Goal: Task Accomplishment & Management: Use online tool/utility

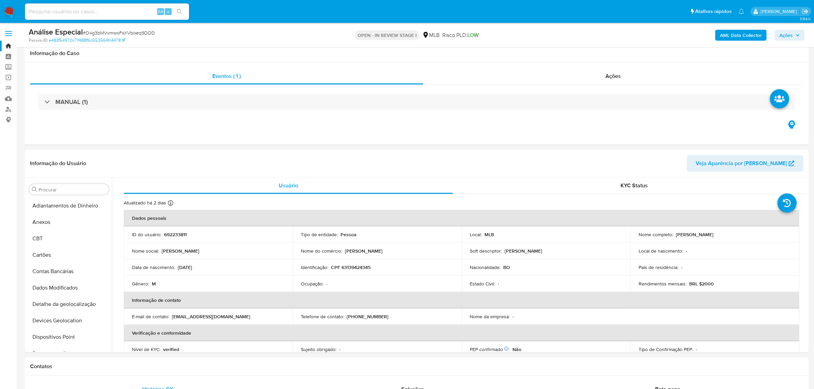
select select "10"
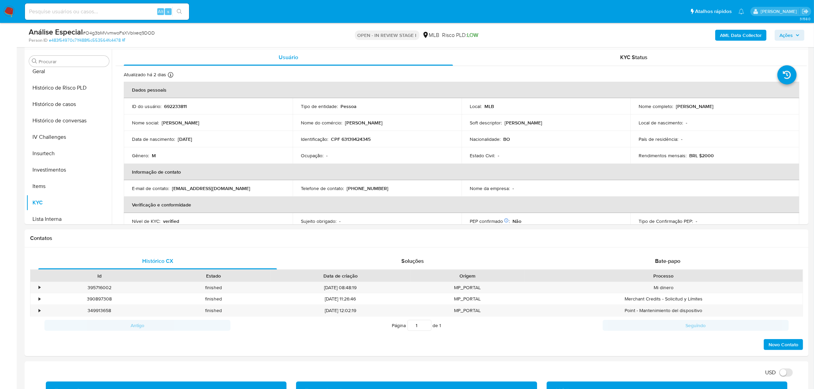
scroll to position [284, 0]
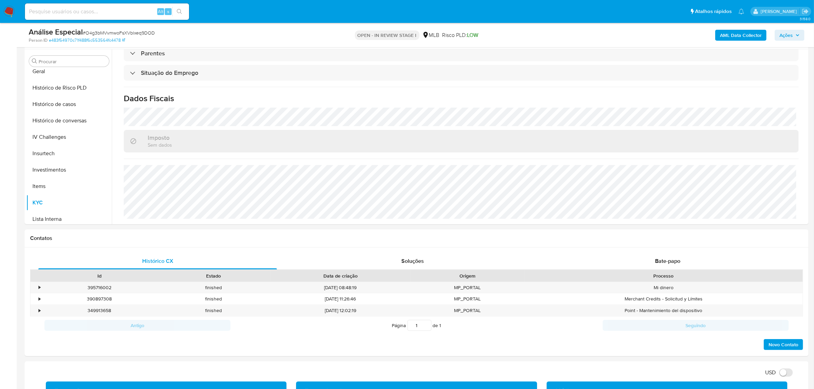
click at [138, 11] on input at bounding box center [107, 11] width 164 height 9
paste input "2648311121"
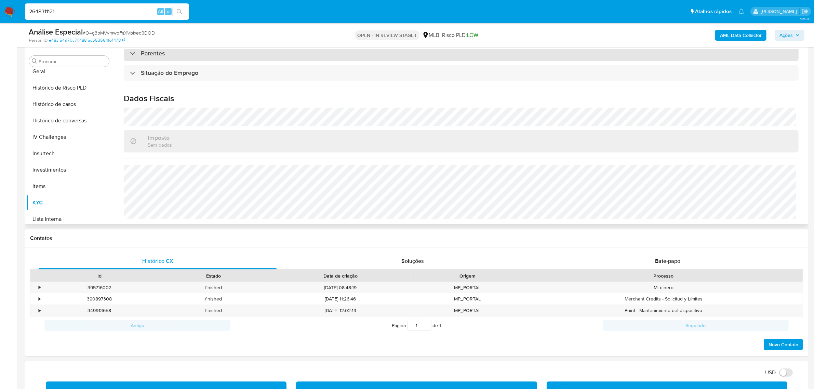
type input "2648311121"
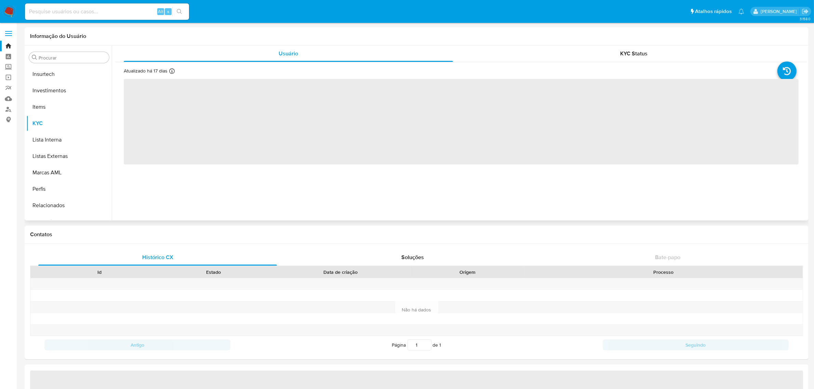
scroll to position [321, 0]
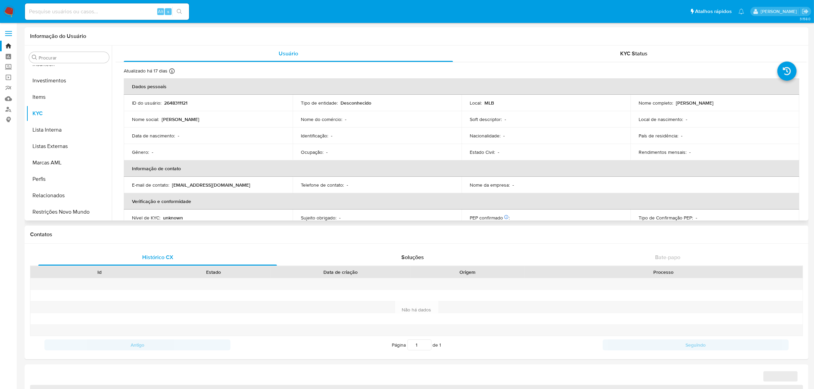
select select "10"
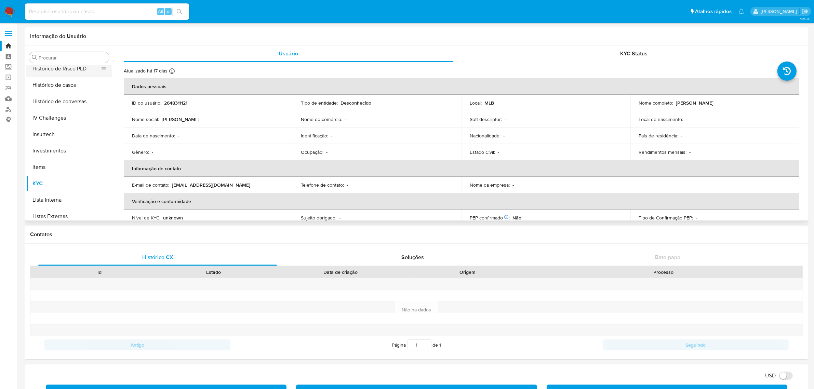
scroll to position [193, 0]
click at [55, 106] on button "Geral" at bounding box center [66, 110] width 80 height 16
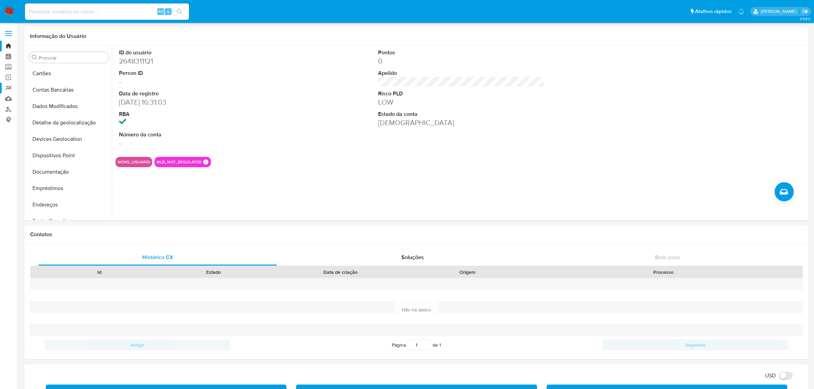
scroll to position [22, 0]
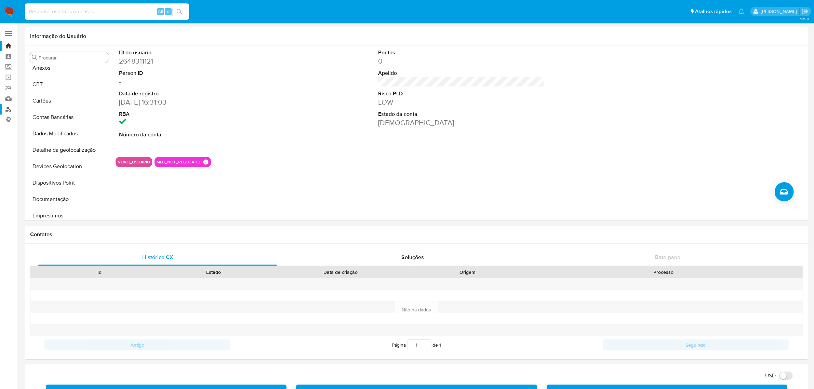
click at [3, 111] on link "Localizador de pessoas" at bounding box center [40, 109] width 81 height 11
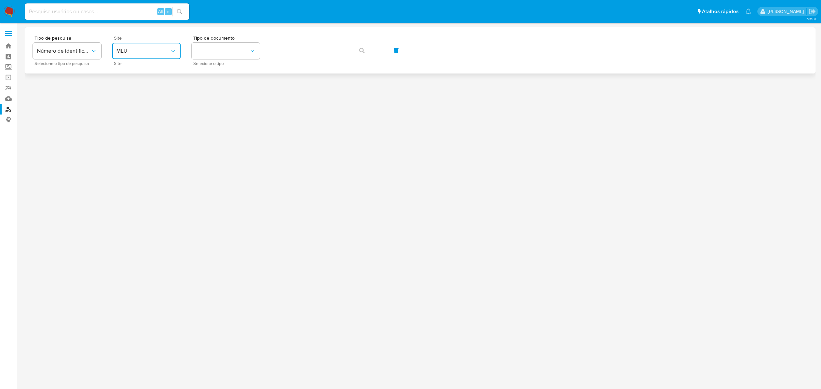
drag, startPoint x: 136, startPoint y: 51, endPoint x: 140, endPoint y: 57, distance: 6.6
click at [136, 51] on span "MLU" at bounding box center [142, 51] width 53 height 7
click at [139, 93] on ul "MCO MLA MLB MPE MLU MLM MLC" at bounding box center [146, 118] width 71 height 115
click at [130, 101] on div "MLB" at bounding box center [144, 102] width 56 height 16
click at [254, 56] on button "identificationType" at bounding box center [225, 51] width 68 height 16
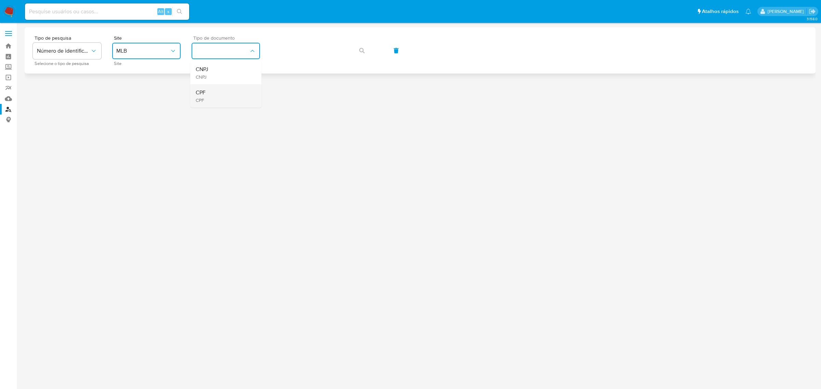
click at [231, 92] on div "CPF CPF" at bounding box center [224, 95] width 56 height 23
click at [367, 43] on button "button" at bounding box center [361, 50] width 23 height 16
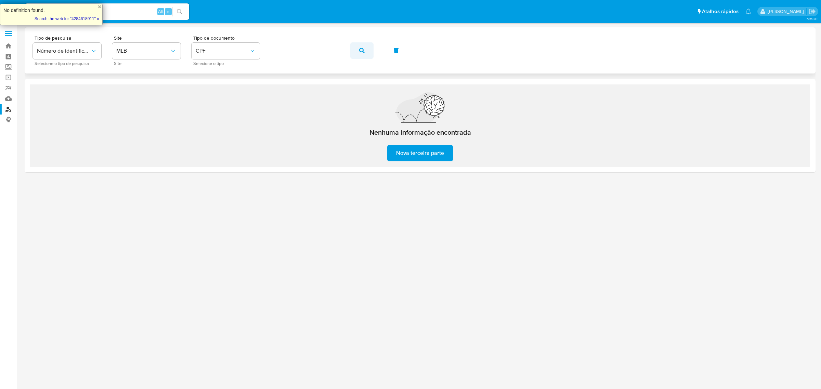
click at [359, 53] on span "button" at bounding box center [361, 50] width 5 height 15
click at [367, 59] on div "Tipo de pesquisa Número de identificação Selecione o tipo de pesquisa Site MLB …" at bounding box center [420, 51] width 774 height 30
click at [364, 56] on span "button" at bounding box center [361, 50] width 5 height 15
click at [355, 54] on button "button" at bounding box center [361, 50] width 23 height 16
click at [356, 51] on button "button" at bounding box center [361, 50] width 23 height 16
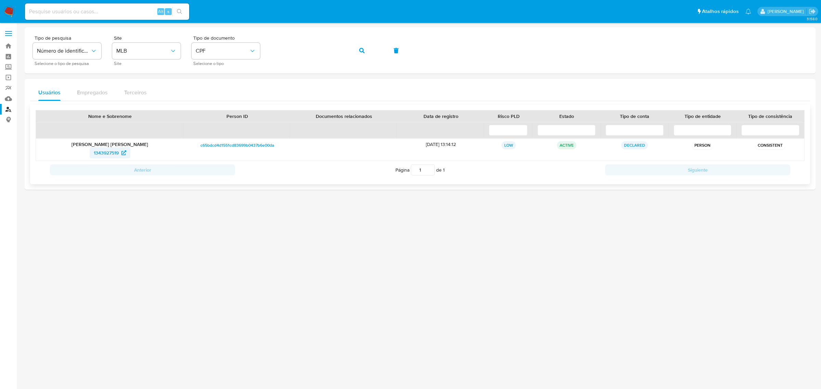
click at [108, 151] on span "1343927519" at bounding box center [106, 152] width 25 height 11
click at [359, 51] on icon "button" at bounding box center [361, 50] width 5 height 5
click at [99, 155] on span "165897413" at bounding box center [106, 152] width 22 height 11
click at [365, 52] on button "button" at bounding box center [361, 50] width 23 height 16
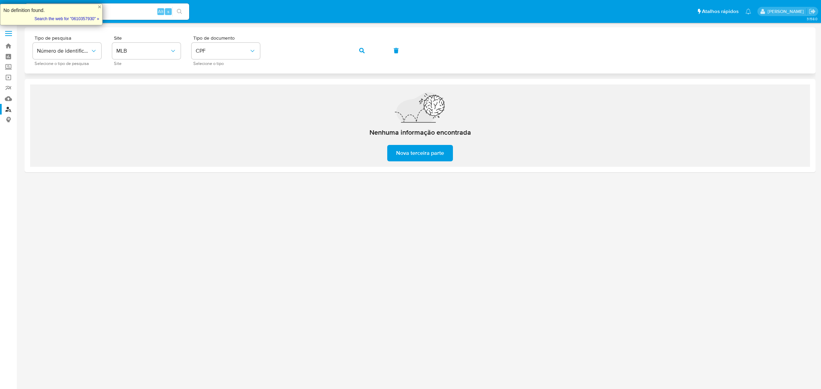
click at [361, 48] on icon "button" at bounding box center [361, 50] width 5 height 5
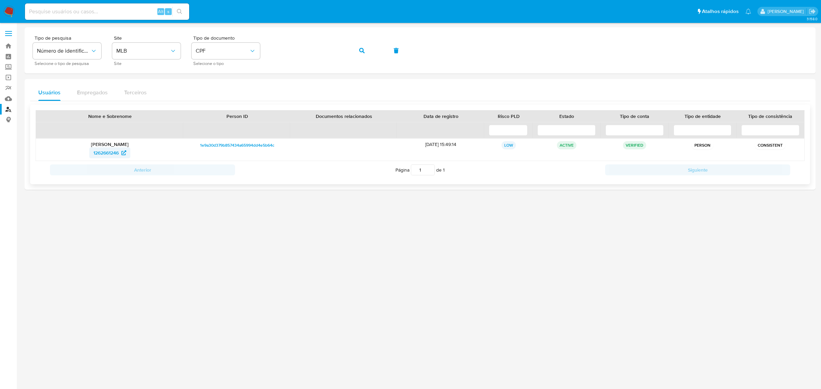
click at [111, 156] on span "1262661246" at bounding box center [105, 152] width 25 height 11
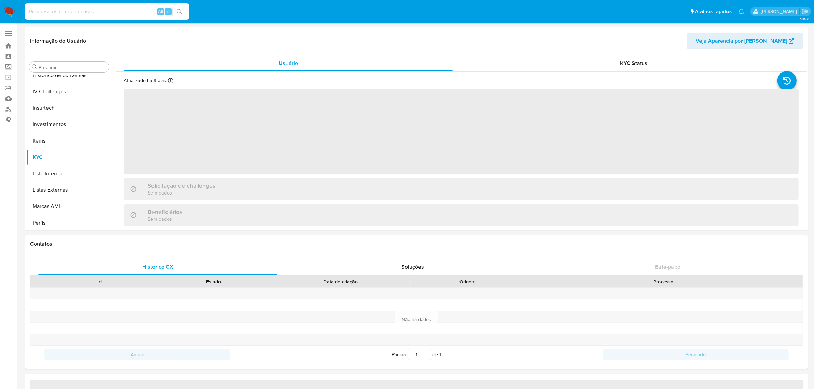
scroll to position [321, 0]
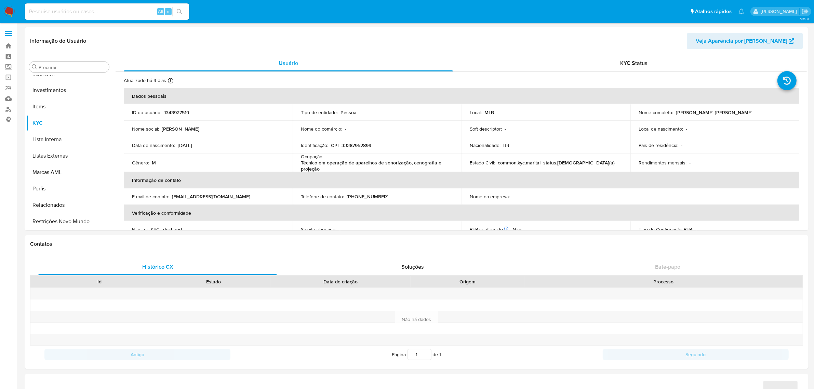
select select "10"
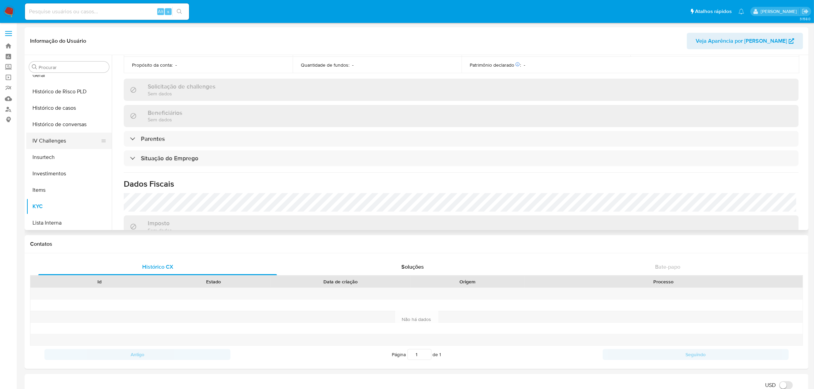
scroll to position [236, 0]
click at [67, 75] on button "Geral" at bounding box center [66, 77] width 80 height 16
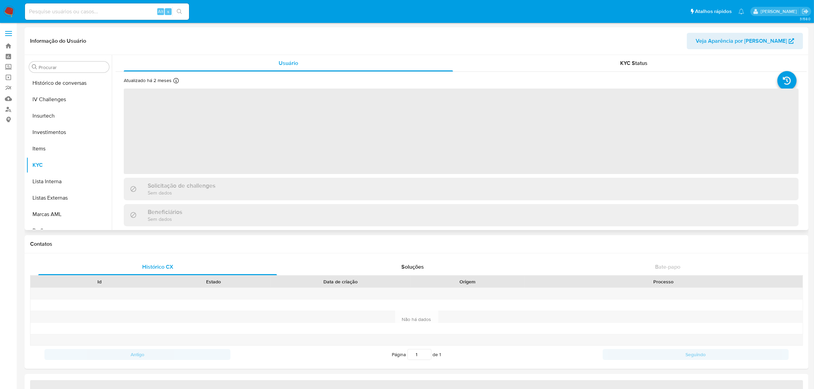
scroll to position [321, 0]
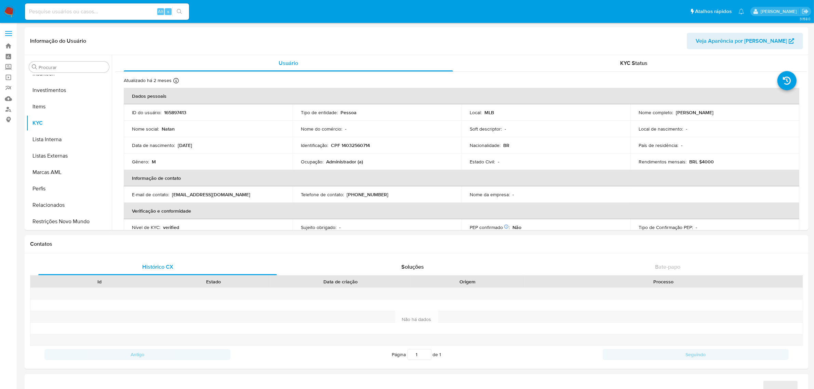
select select "10"
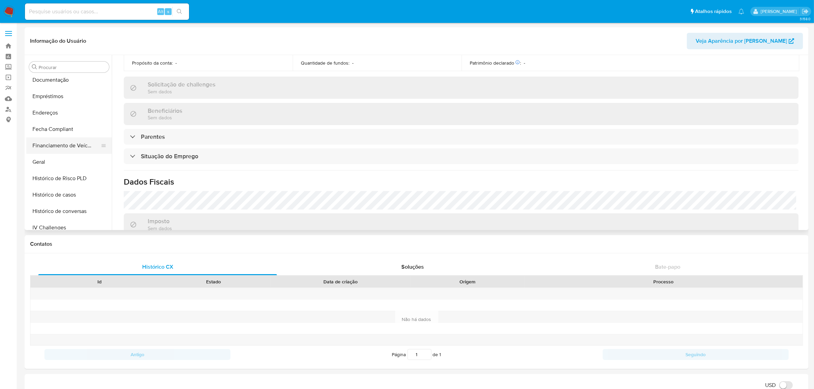
scroll to position [150, 0]
click at [69, 158] on button "Geral" at bounding box center [66, 163] width 80 height 16
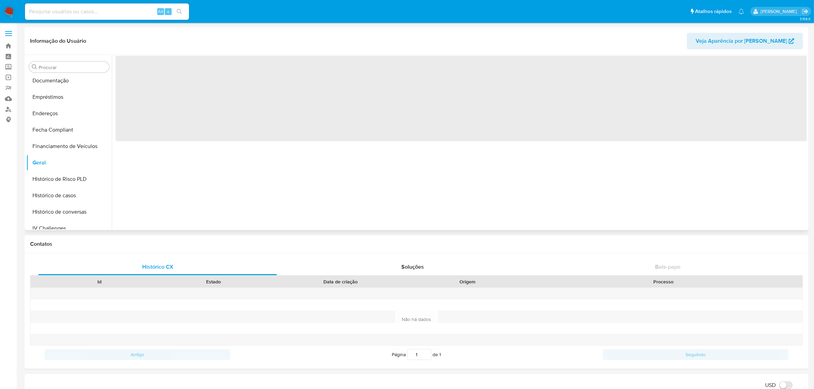
scroll to position [0, 0]
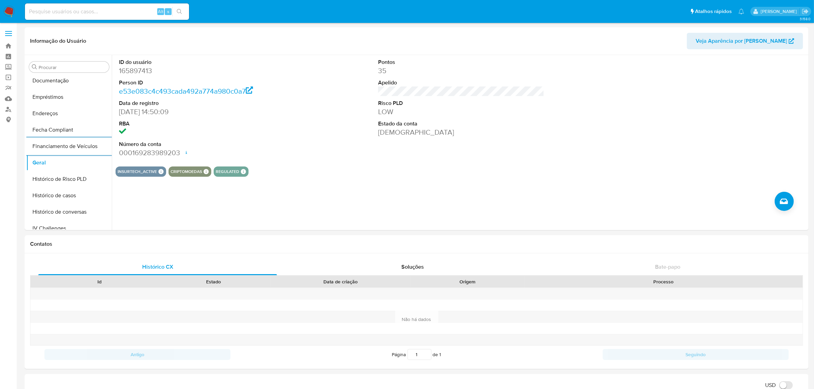
click at [26, 138] on button "Financiamento de Veículos" at bounding box center [68, 146] width 85 height 16
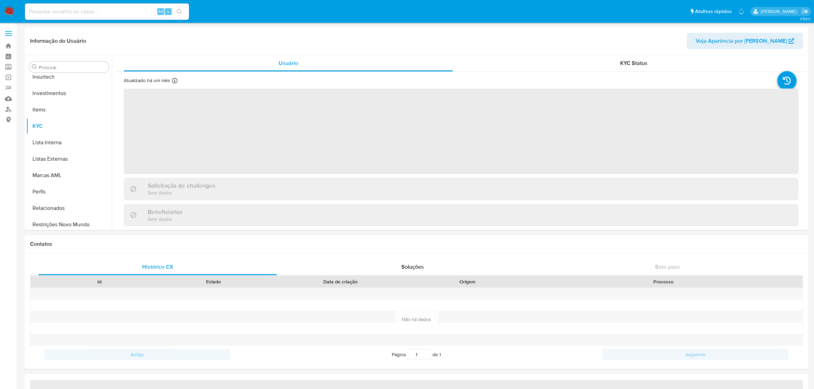
scroll to position [321, 0]
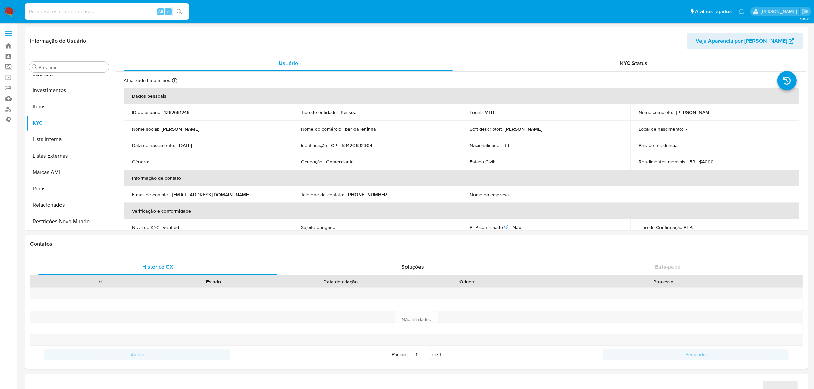
select select "10"
drag, startPoint x: 60, startPoint y: 117, endPoint x: 17, endPoint y: 143, distance: 50.1
click at [60, 117] on button "Geral" at bounding box center [68, 120] width 85 height 16
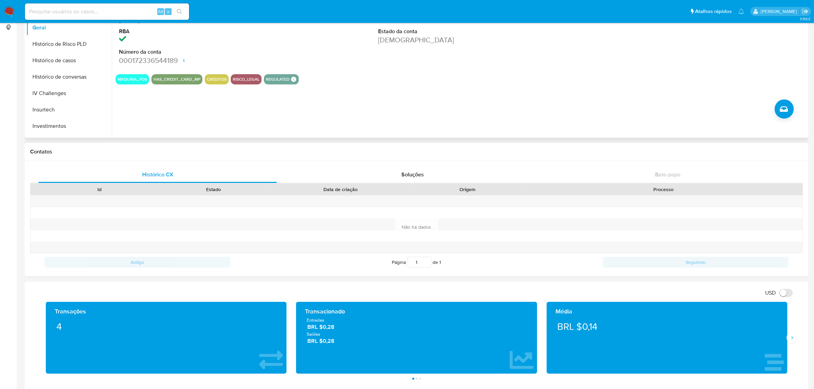
scroll to position [321, 0]
click at [65, 133] on button "Restrições Novo Mundo" at bounding box center [66, 129] width 80 height 16
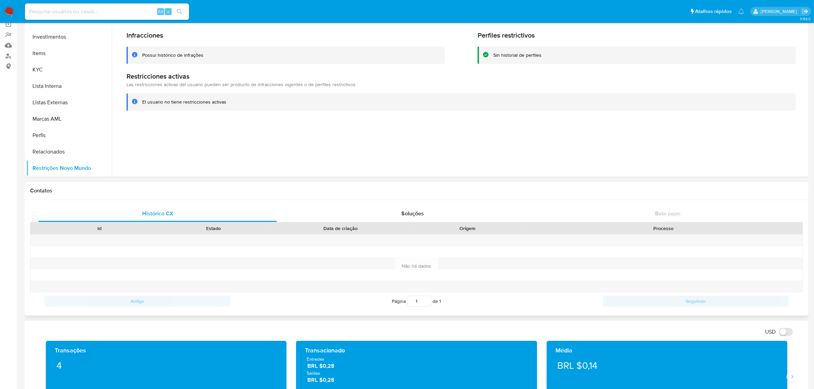
scroll to position [0, 0]
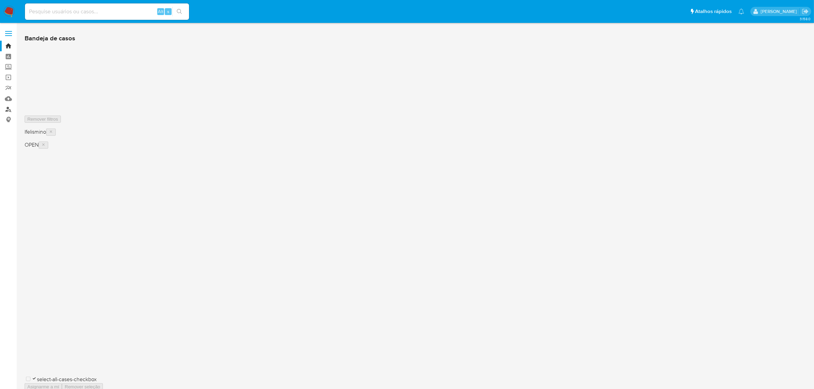
drag, startPoint x: 7, startPoint y: 110, endPoint x: 12, endPoint y: 109, distance: 5.5
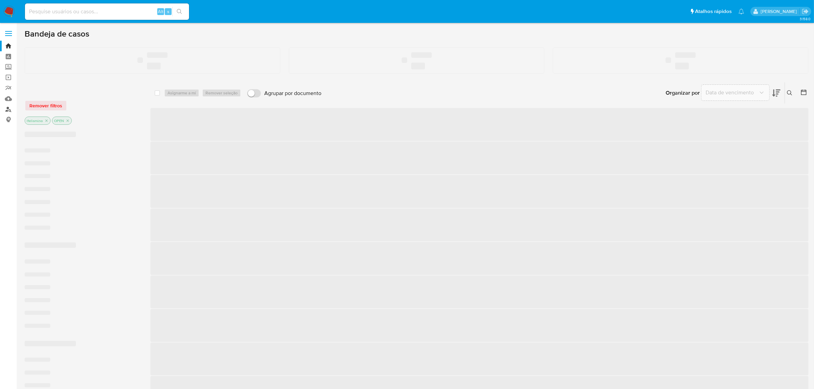
click at [7, 110] on link "Localizador de pessoas" at bounding box center [40, 109] width 81 height 11
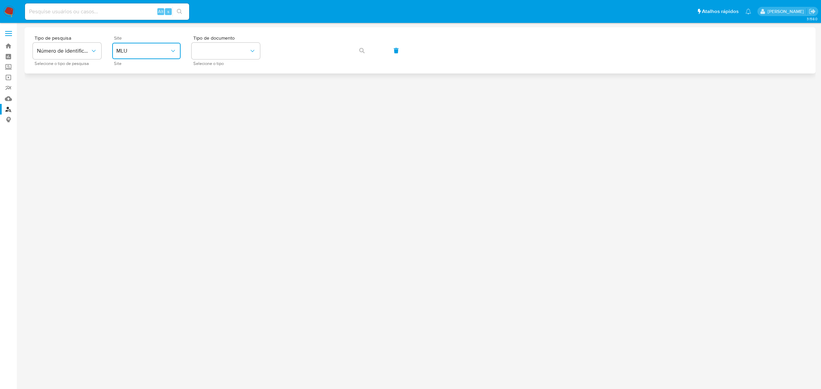
click at [156, 51] on span "MLU" at bounding box center [142, 51] width 53 height 7
drag, startPoint x: 151, startPoint y: 103, endPoint x: 190, endPoint y: 84, distance: 43.3
click at [151, 102] on div "MLB" at bounding box center [144, 102] width 56 height 16
click at [208, 50] on button "identificationType" at bounding box center [225, 51] width 68 height 16
drag, startPoint x: 215, startPoint y: 99, endPoint x: 221, endPoint y: 97, distance: 5.4
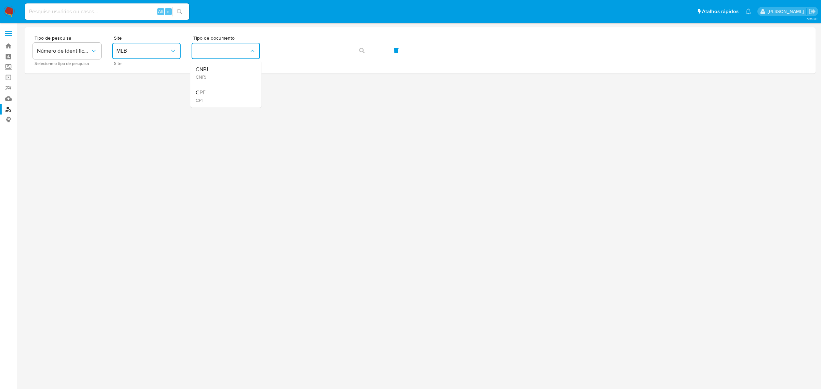
click at [216, 98] on div "CPF CPF" at bounding box center [224, 95] width 56 height 23
click at [361, 52] on icon "button" at bounding box center [361, 50] width 5 height 5
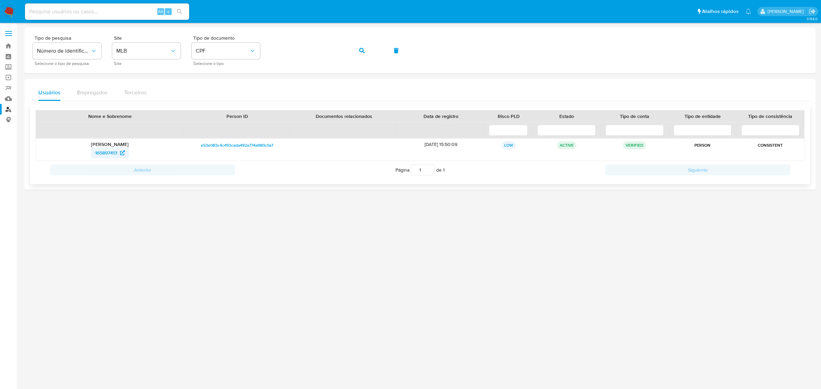
click at [95, 155] on span "165897413" at bounding box center [106, 152] width 22 height 11
click at [109, 150] on span "165897413" at bounding box center [106, 152] width 22 height 11
click at [74, 7] on input at bounding box center [107, 11] width 164 height 9
paste input "W2GUHWt152jXg9eUdNNmjyrc"
type input "W2GUHWt152jXg9eUdNNmjyrc"
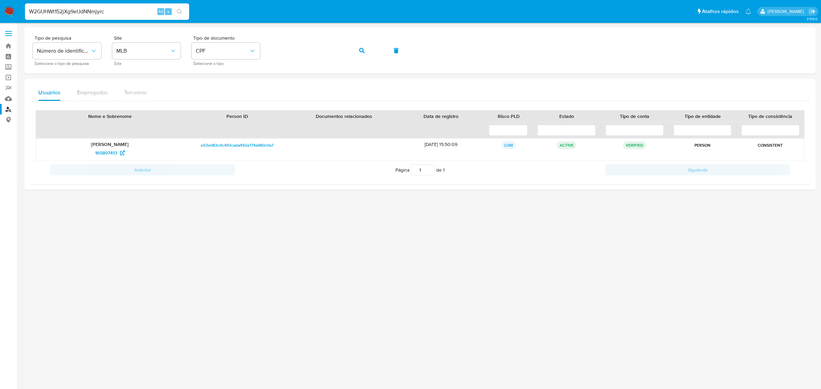
click at [182, 12] on icon "search-icon" at bounding box center [179, 11] width 5 height 5
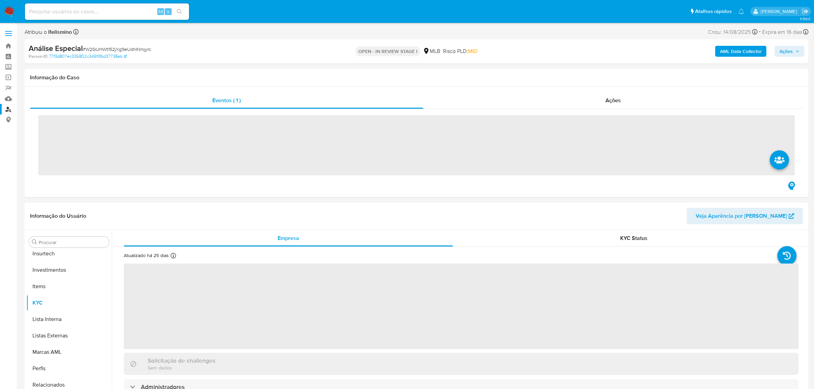
scroll to position [321, 0]
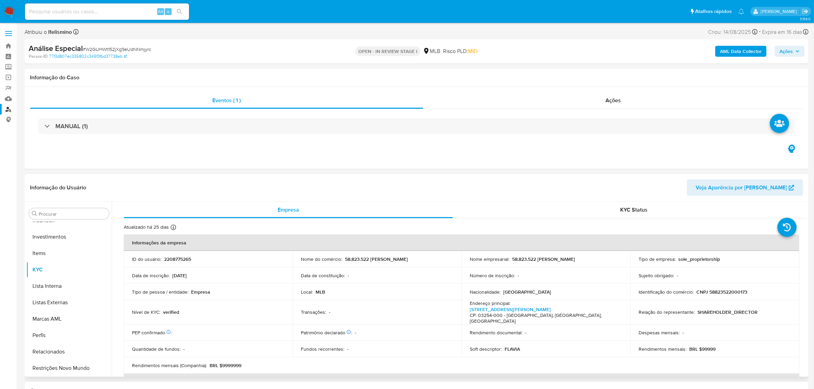
select select "10"
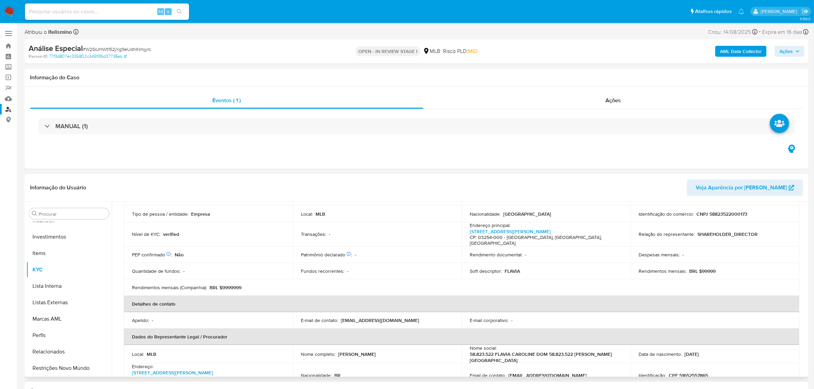
scroll to position [0, 0]
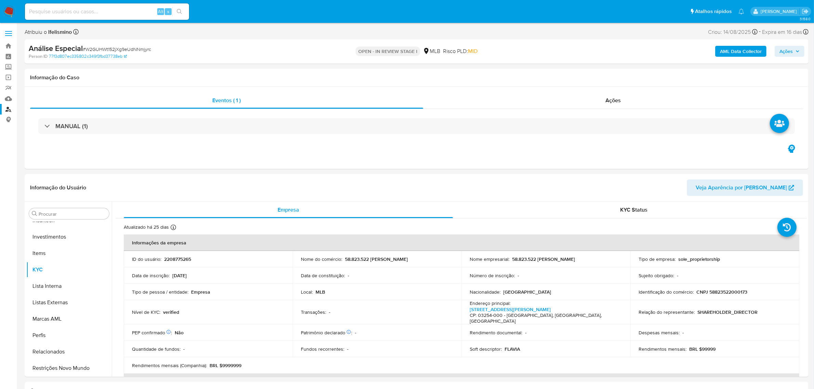
click at [97, 5] on div "Alt s" at bounding box center [107, 11] width 164 height 16
click at [97, 11] on input at bounding box center [107, 11] width 164 height 9
paste input "2184454891"
type input "2184454891"
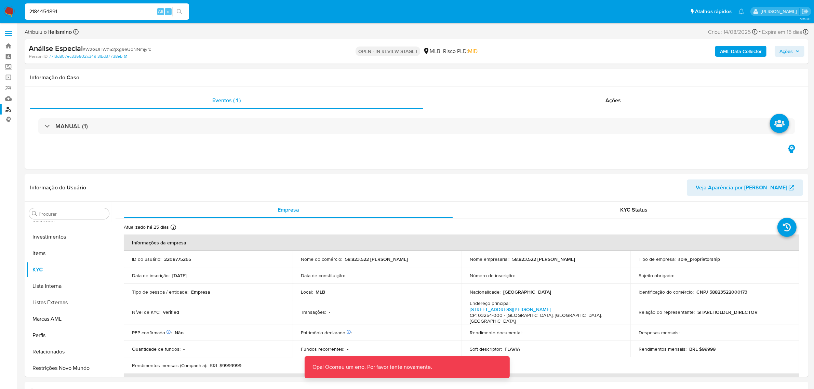
click at [96, 8] on input "2184454891" at bounding box center [107, 11] width 164 height 9
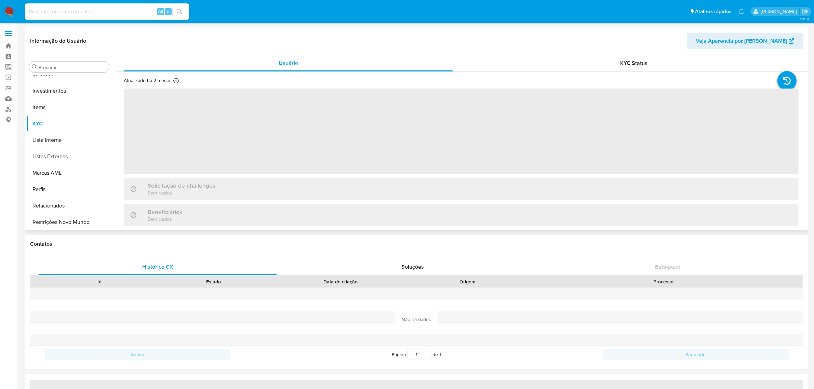
scroll to position [321, 0]
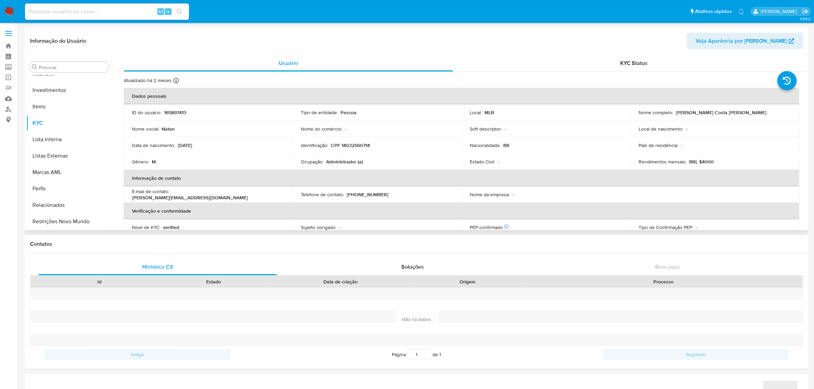
select select "10"
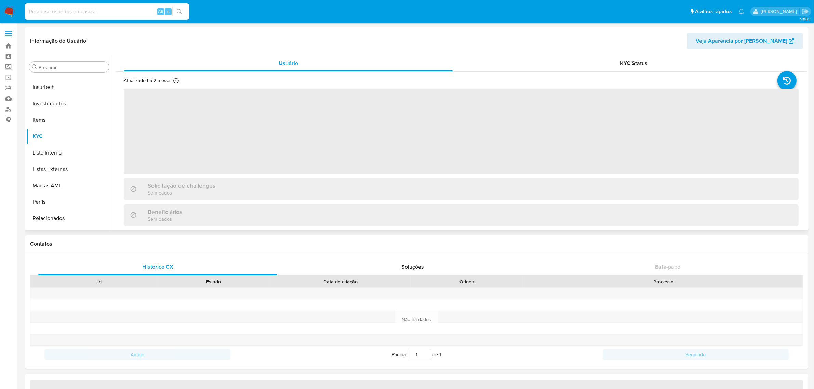
scroll to position [321, 0]
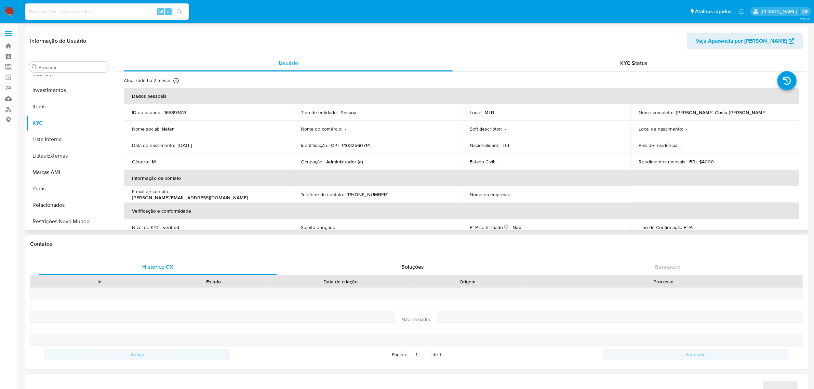
select select "10"
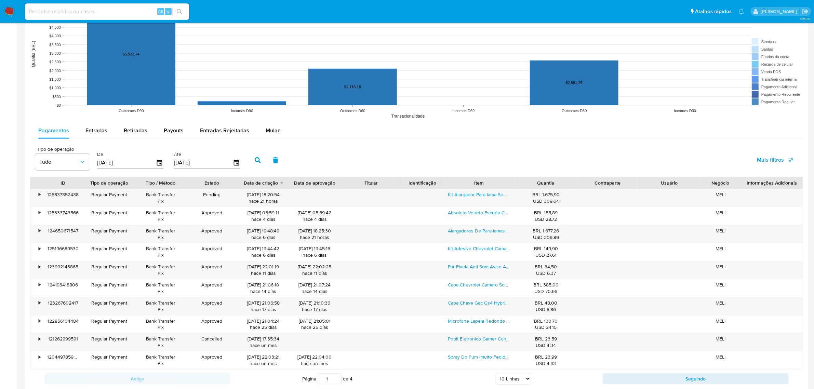
scroll to position [641, 0]
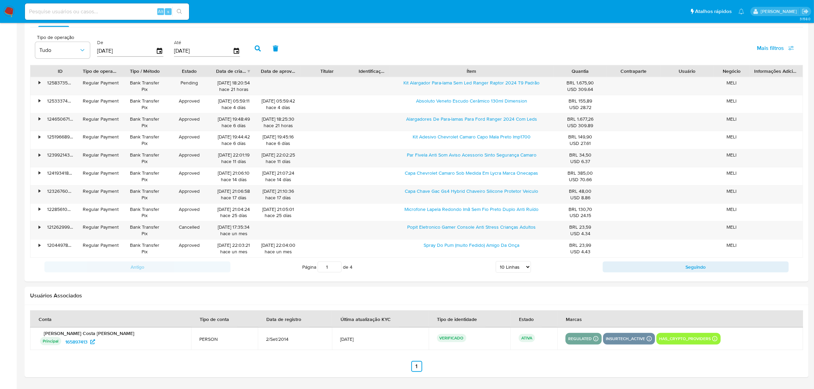
drag, startPoint x: 518, startPoint y: 69, endPoint x: 611, endPoint y: 68, distance: 92.3
click at [611, 68] on div "ID Tipo de operação Tipo / Método Estado Data de criação Data de aprovação Titu…" at bounding box center [416, 71] width 772 height 12
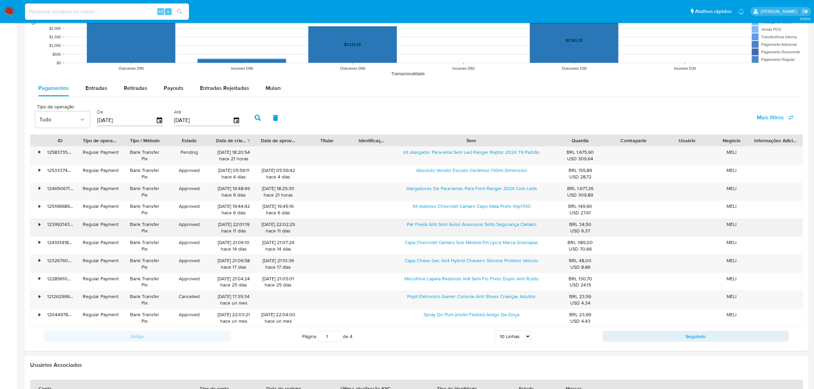
scroll to position [536, 0]
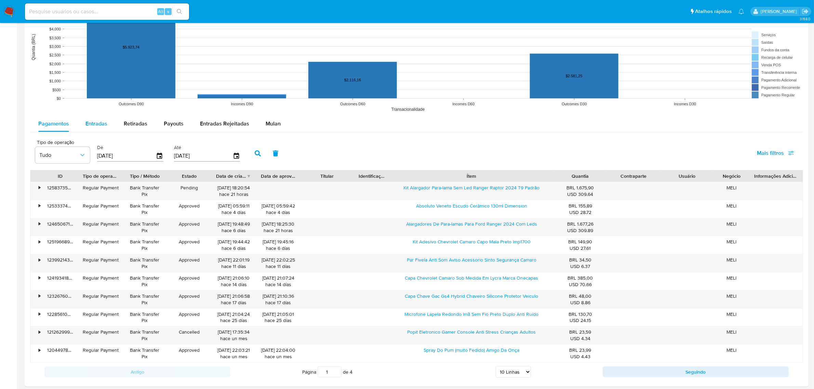
click at [112, 127] on button "Entradas" at bounding box center [96, 124] width 38 height 16
select select "10"
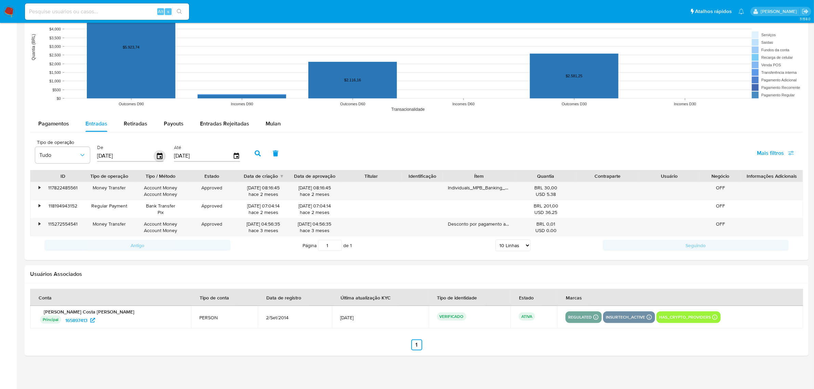
click at [157, 158] on icon "button" at bounding box center [159, 156] width 5 height 6
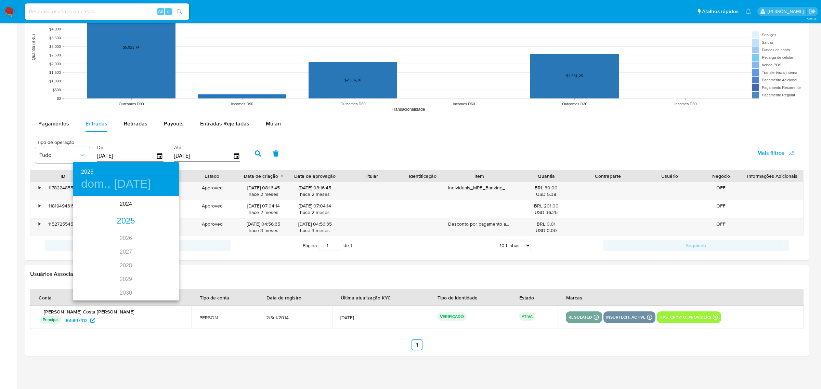
click at [119, 217] on div "2025" at bounding box center [126, 221] width 106 height 14
click at [95, 205] on div "ene." at bounding box center [90, 210] width 35 height 26
drag, startPoint x: 115, startPoint y: 228, endPoint x: 115, endPoint y: 233, distance: 4.4
click at [115, 233] on button "1" at bounding box center [112, 233] width 12 height 12
type input "01/01/2025"
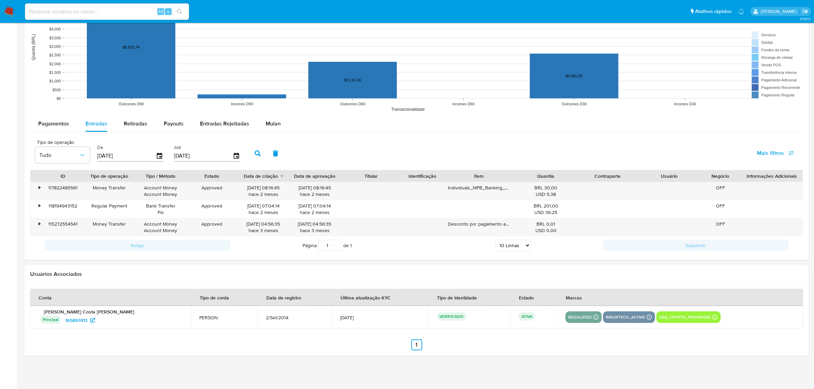
click at [257, 156] on icon "button" at bounding box center [258, 153] width 6 height 6
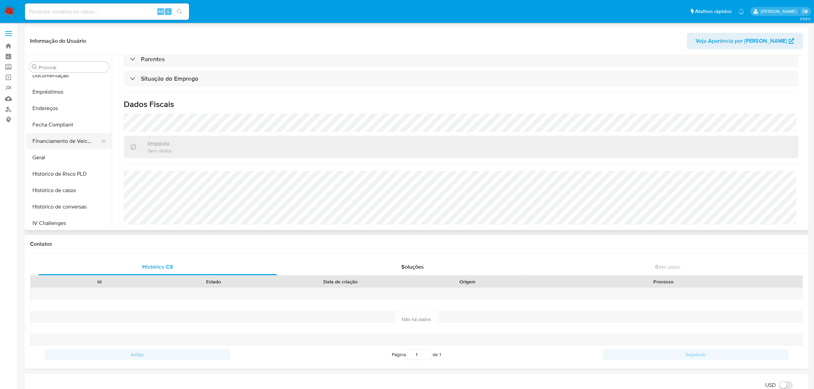
scroll to position [150, 0]
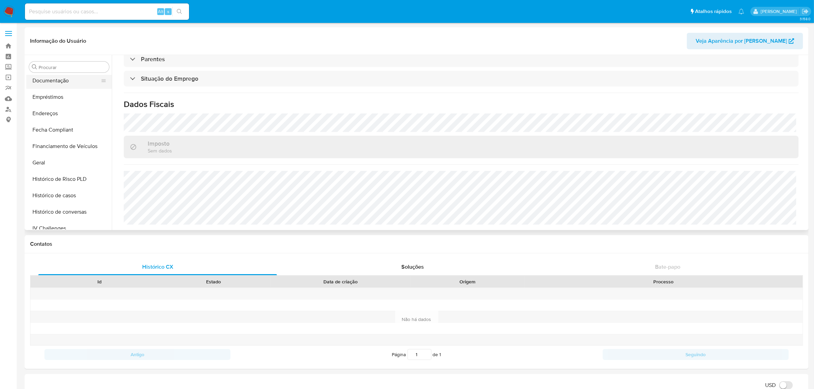
click at [72, 82] on button "Documentação" at bounding box center [66, 80] width 80 height 16
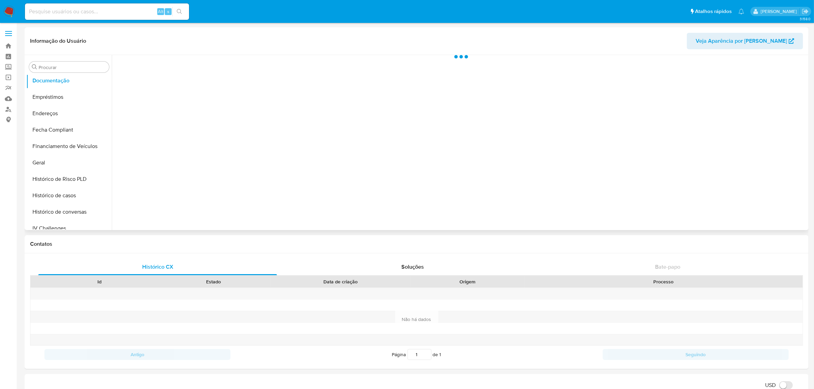
scroll to position [0, 0]
click at [167, 84] on button "Identificação" at bounding box center [197, 88] width 162 height 17
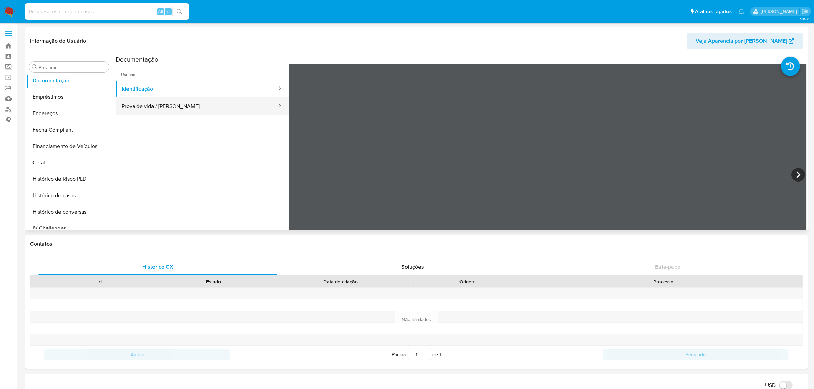
click at [189, 110] on button "Prova de vida / [PERSON_NAME]" at bounding box center [197, 105] width 162 height 17
click at [196, 109] on button "Prova de vida / [PERSON_NAME]" at bounding box center [197, 105] width 162 height 17
click at [202, 95] on button "Identificação" at bounding box center [197, 88] width 162 height 17
click at [795, 173] on icon at bounding box center [799, 175] width 14 height 14
click at [292, 172] on icon at bounding box center [297, 175] width 14 height 14
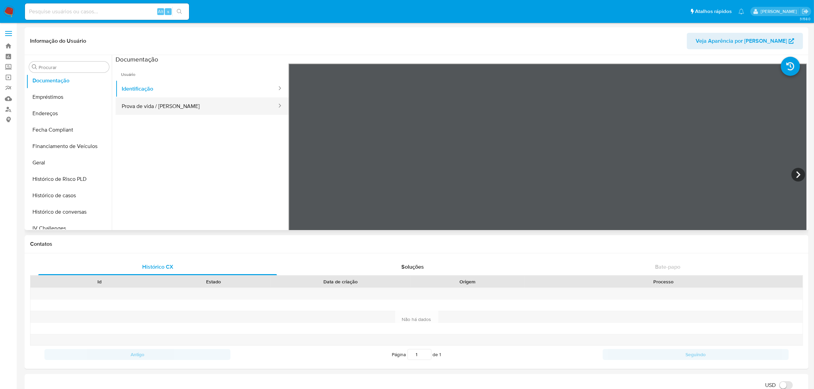
click at [189, 113] on button "Prova de vida / Selfie" at bounding box center [197, 105] width 162 height 17
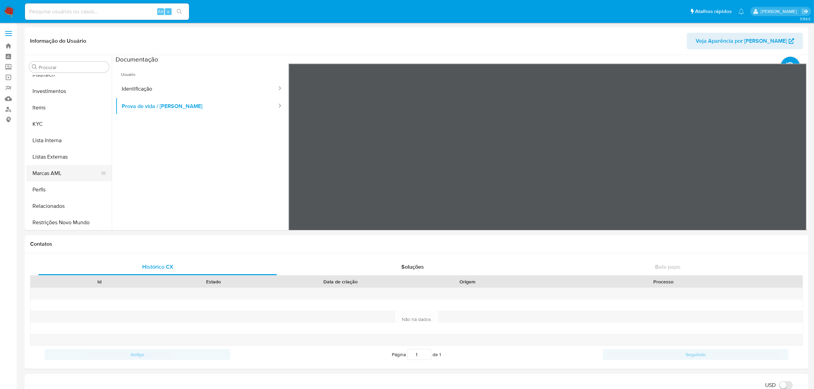
scroll to position [321, 0]
click at [49, 123] on button "KYC" at bounding box center [66, 123] width 80 height 16
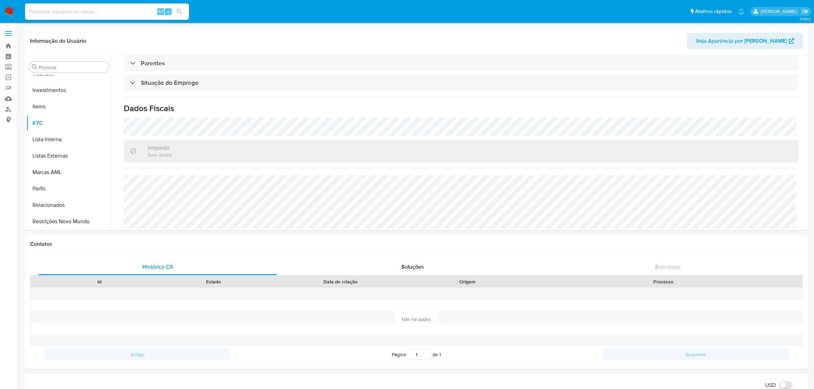
scroll to position [291, 0]
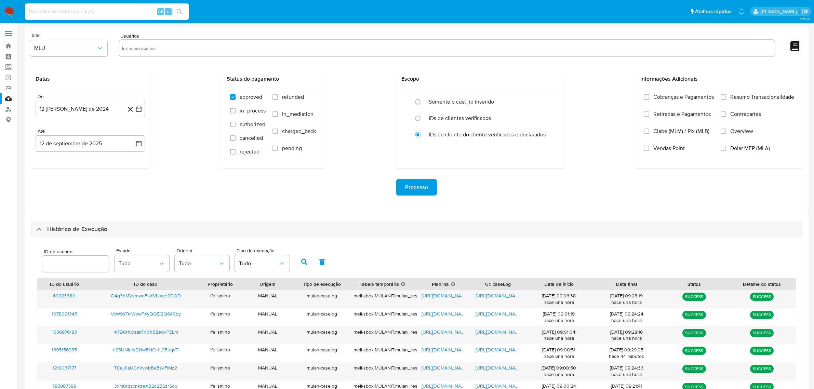
select select "10"
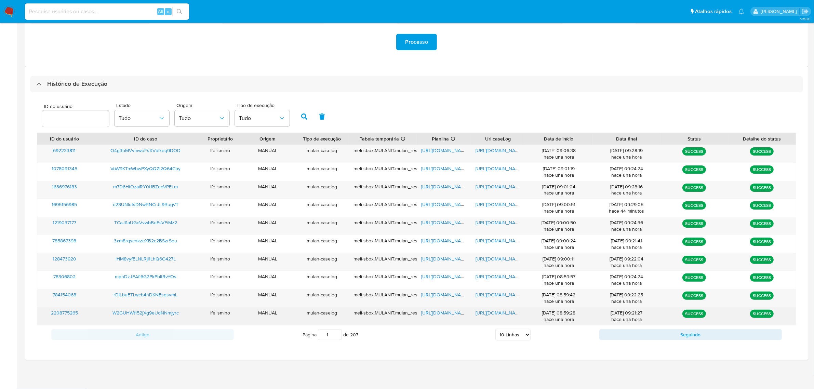
click at [503, 314] on span "[URL][DOMAIN_NAME]" at bounding box center [499, 312] width 47 height 7
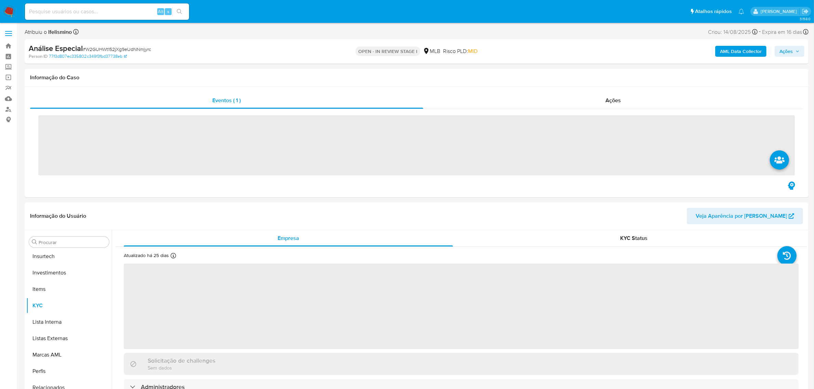
scroll to position [321, 0]
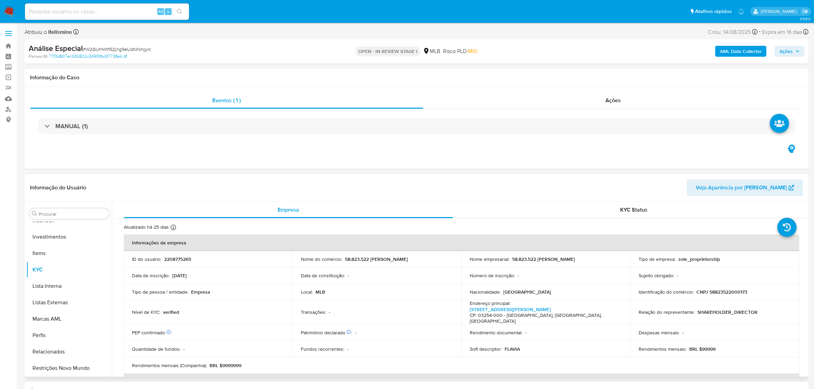
select select "10"
drag, startPoint x: 109, startPoint y: 6, endPoint x: 86, endPoint y: 12, distance: 24.0
click at [82, 18] on div "Alt s" at bounding box center [107, 11] width 164 height 16
click at [86, 12] on input at bounding box center [107, 11] width 164 height 9
paste input "2184454891"
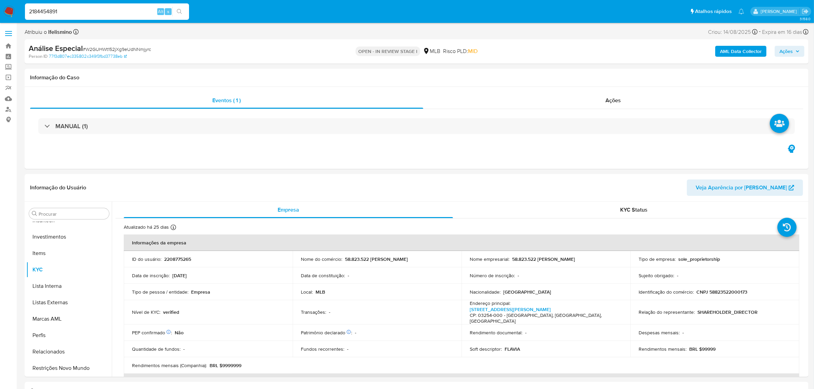
type input "2184454891"
click at [181, 11] on icon "search-icon" at bounding box center [179, 11] width 5 height 5
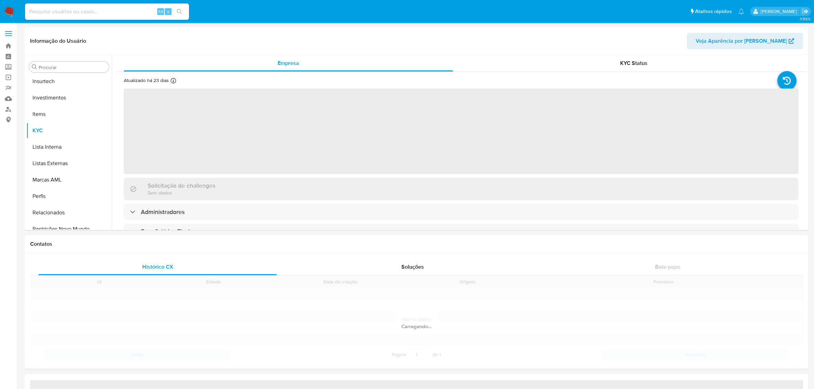
scroll to position [321, 0]
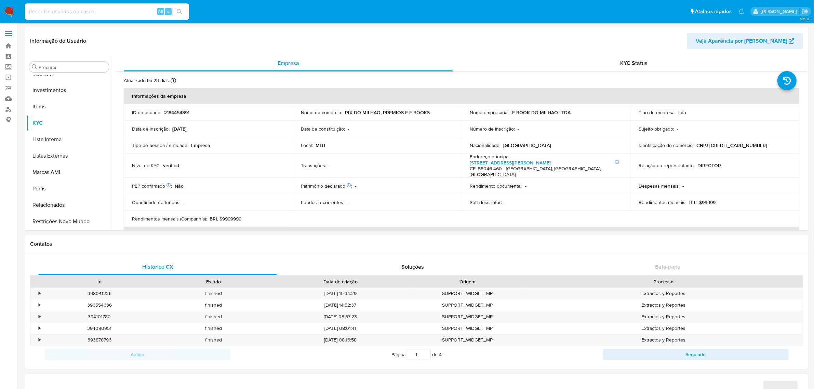
select select "10"
click at [3, 108] on link "Localizador de pessoas" at bounding box center [40, 109] width 81 height 11
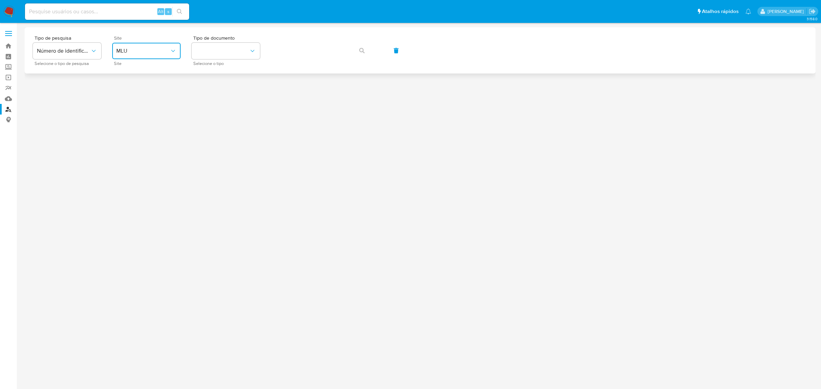
click at [147, 56] on button "MLU" at bounding box center [146, 51] width 68 height 16
click at [139, 101] on div "MLB" at bounding box center [144, 102] width 56 height 16
click at [233, 50] on button "identificationType" at bounding box center [225, 51] width 68 height 16
click at [238, 97] on div "CPF CPF" at bounding box center [224, 95] width 56 height 23
click at [369, 50] on button "button" at bounding box center [361, 50] width 23 height 16
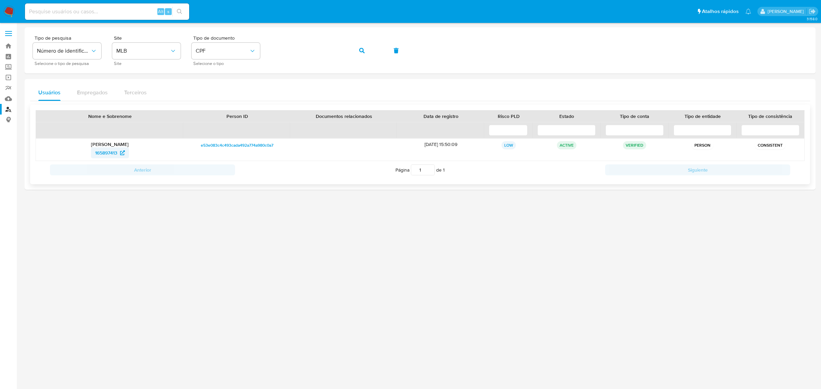
click at [113, 155] on span "165897413" at bounding box center [106, 152] width 22 height 11
paste input "W2GUHWt152jXg9eUdNNmjyrc"
type input "W2GUHWt152jXg9eUdNNmjyrc"
click at [180, 10] on icon "search-icon" at bounding box center [179, 11] width 5 height 5
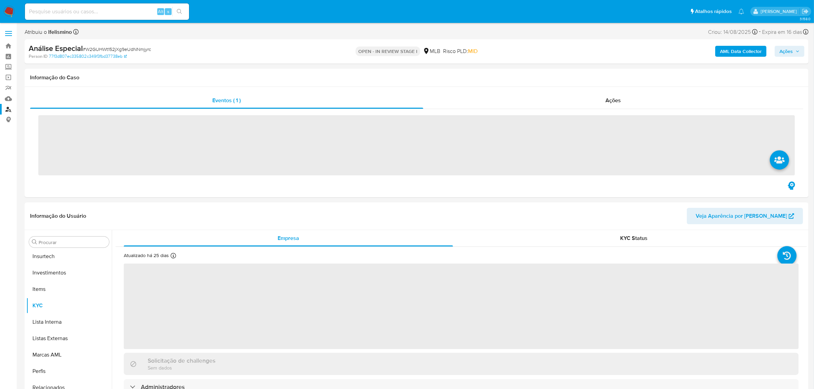
scroll to position [321, 0]
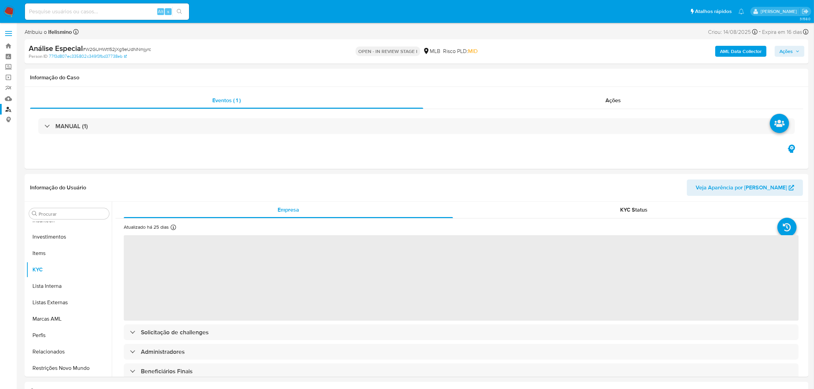
select select "10"
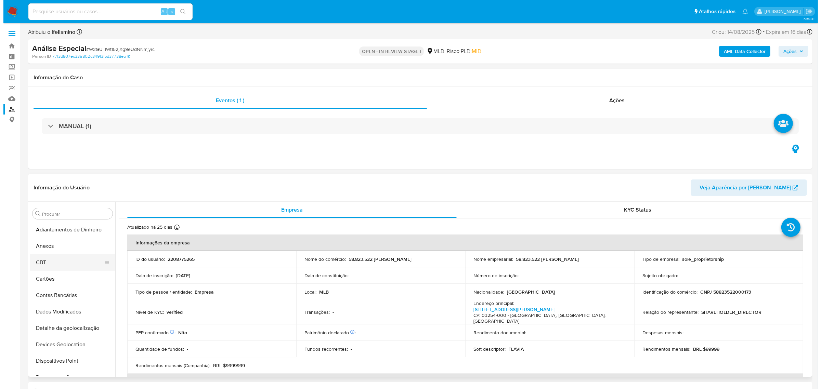
scroll to position [0, 0]
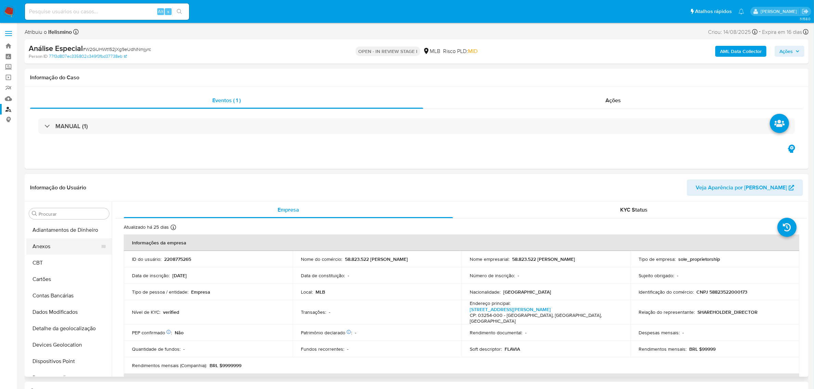
click at [71, 252] on button "Anexos" at bounding box center [66, 246] width 80 height 16
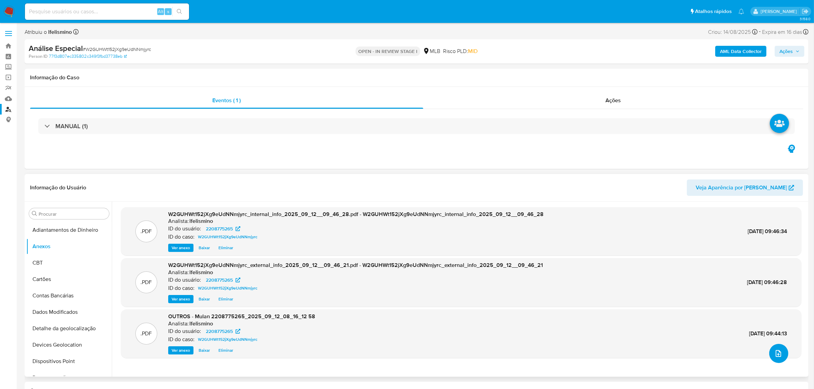
click at [771, 348] on button "upload-file" at bounding box center [778, 353] width 19 height 19
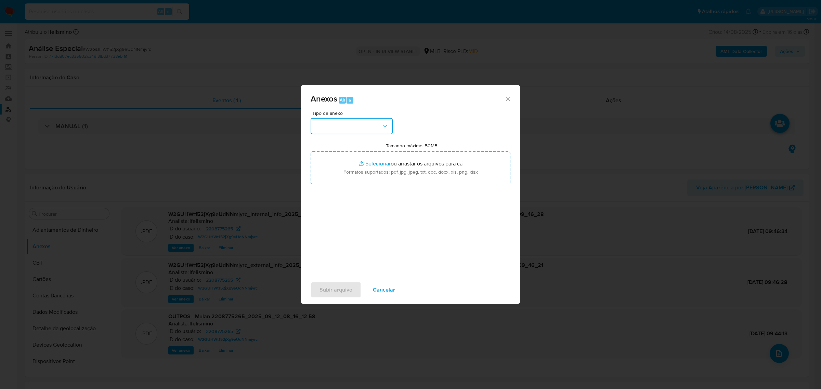
click at [351, 125] on button "button" at bounding box center [351, 126] width 82 height 16
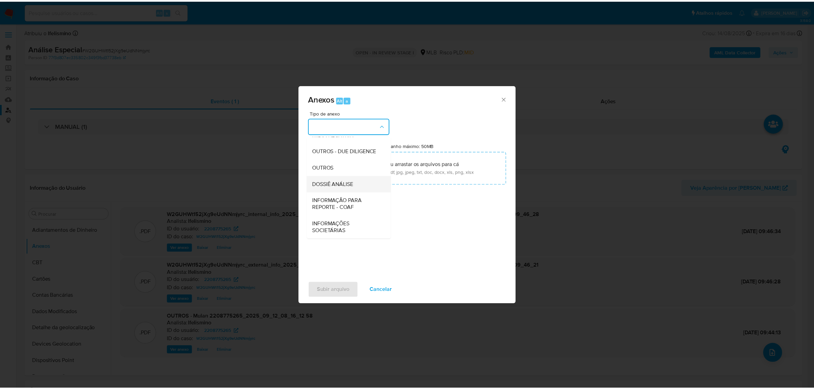
scroll to position [105, 0]
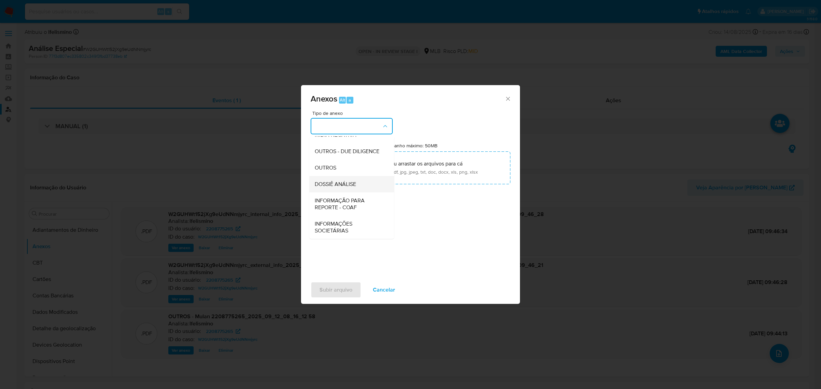
click at [341, 179] on div "DOSSIÊ ANÁLISE" at bounding box center [350, 184] width 70 height 16
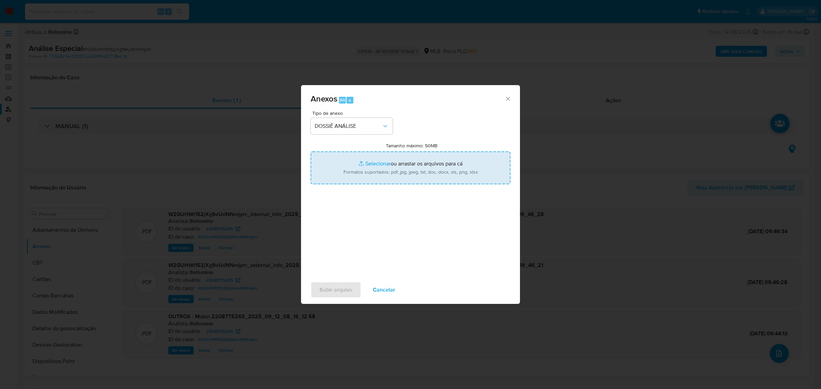
type input "C:\fakepath\SAR - CNPJ 58823522000173 - 58.823.522 FLAVIA CAROLINE DOMINGUES DA…"
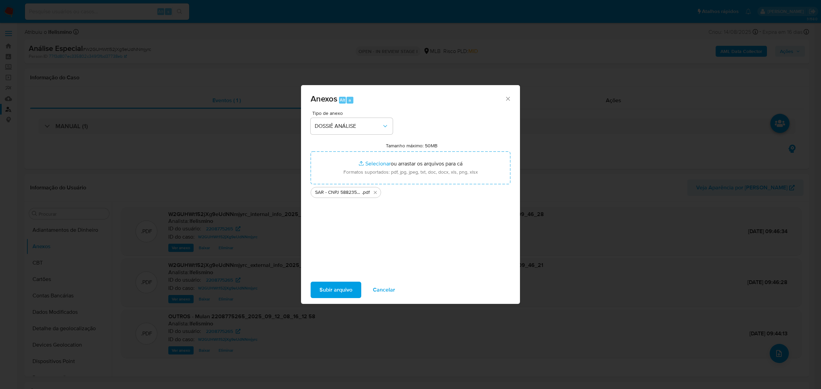
click at [345, 283] on span "Subir arquivo" at bounding box center [335, 289] width 33 height 15
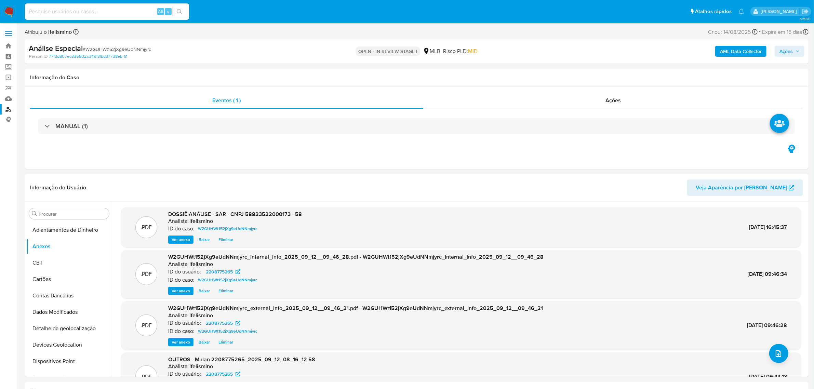
click at [785, 50] on span "Ações" at bounding box center [786, 51] width 13 height 11
drag, startPoint x: 595, startPoint y: 75, endPoint x: 589, endPoint y: 86, distance: 12.9
click at [595, 75] on span "Resolução do caso" at bounding box center [591, 73] width 46 height 8
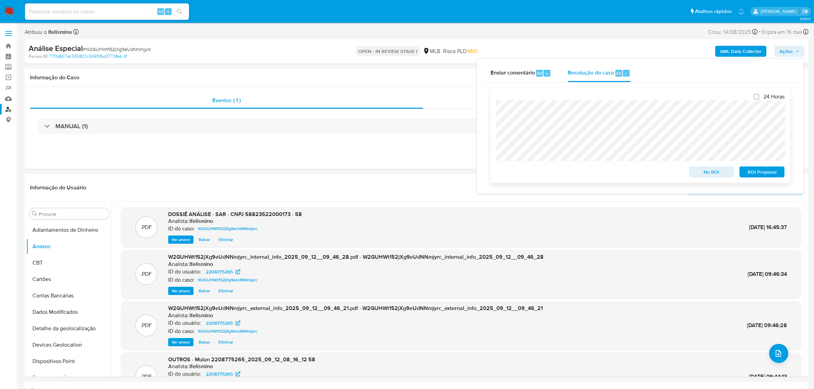
click at [749, 170] on span "ROI Proposal" at bounding box center [762, 172] width 36 height 10
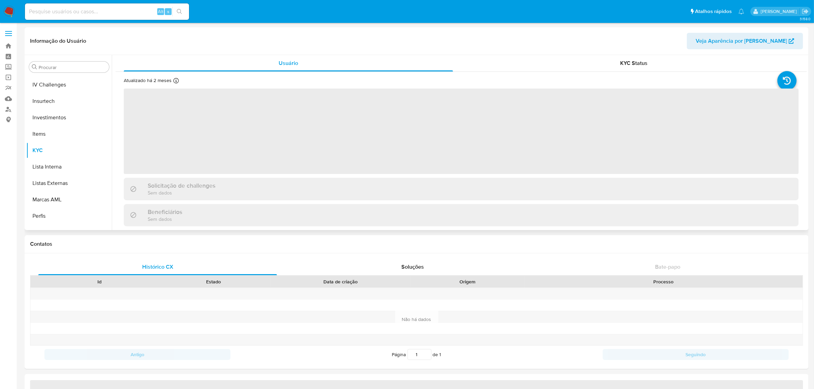
scroll to position [321, 0]
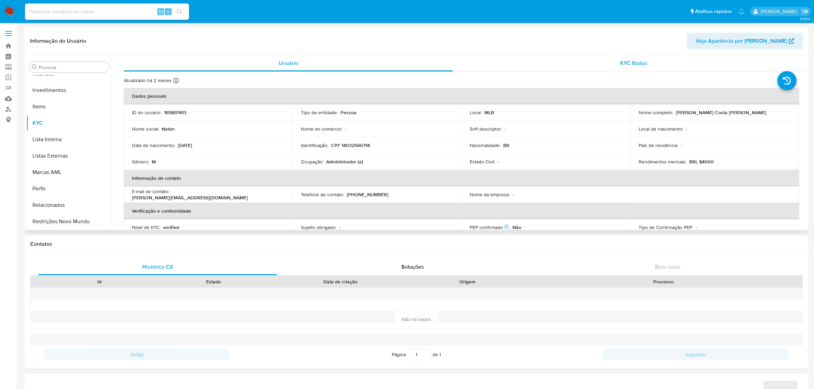
select select "10"
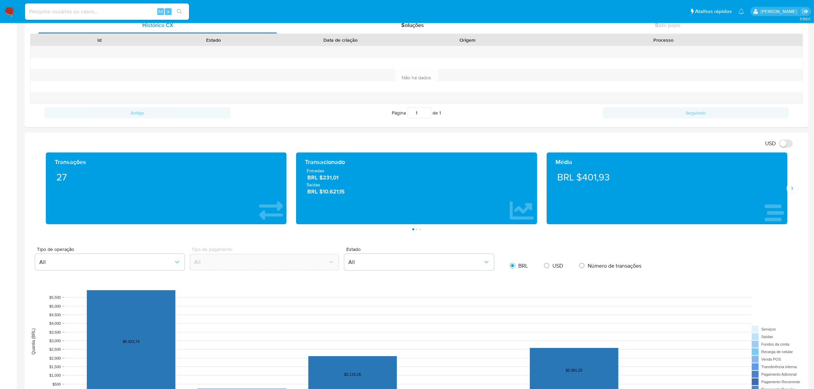
scroll to position [85, 0]
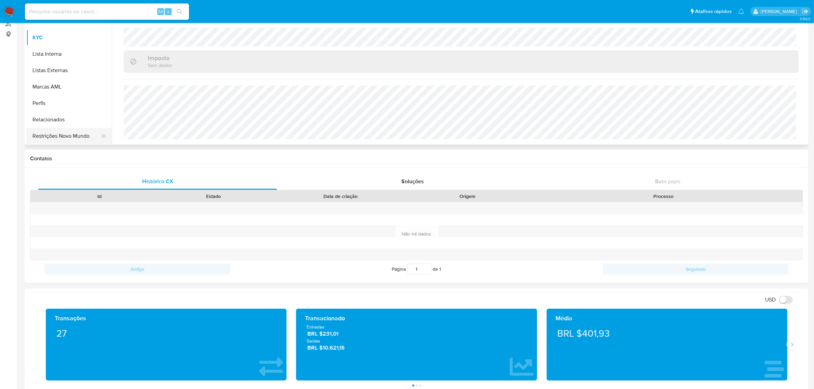
click at [91, 140] on button "Restrições Novo Mundo" at bounding box center [66, 136] width 80 height 16
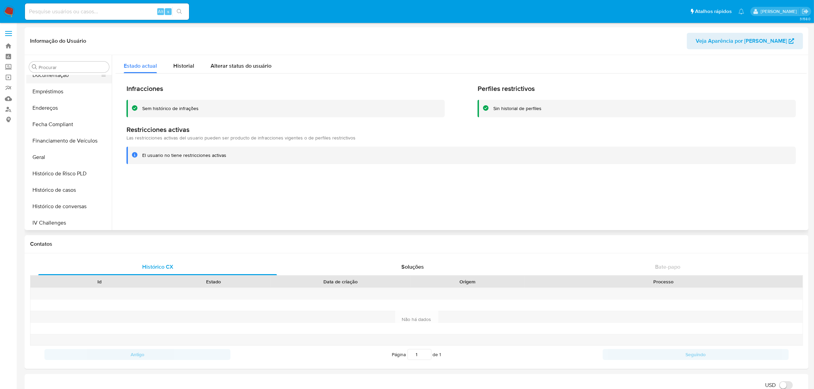
scroll to position [108, 0]
click at [77, 117] on button "Documentação" at bounding box center [66, 123] width 80 height 16
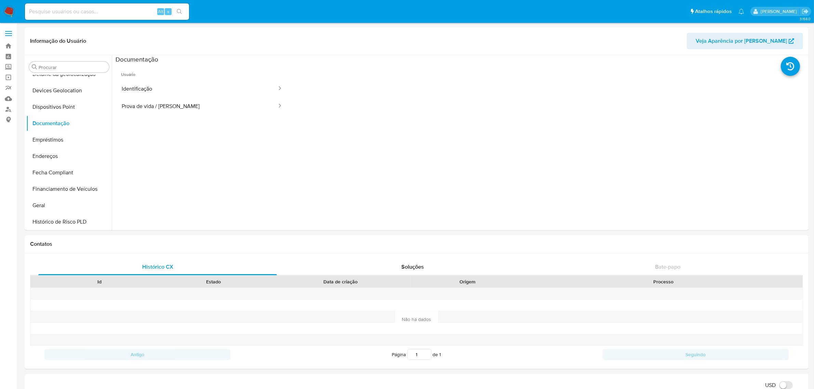
click at [153, 77] on span "Usuário" at bounding box center [202, 72] width 173 height 16
click at [153, 89] on button "Identificação" at bounding box center [197, 88] width 162 height 17
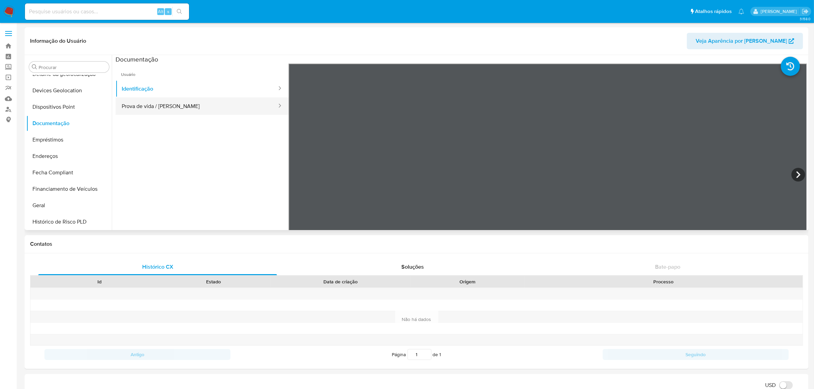
click at [170, 103] on button "Prova de vida / Selfie" at bounding box center [197, 105] width 162 height 17
click at [170, 93] on button "Identificação" at bounding box center [197, 88] width 162 height 17
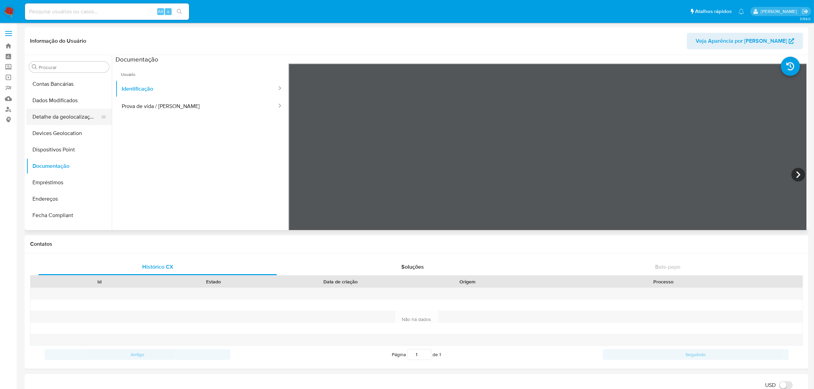
click at [74, 121] on button "Detalhe da geolocalização" at bounding box center [66, 117] width 80 height 16
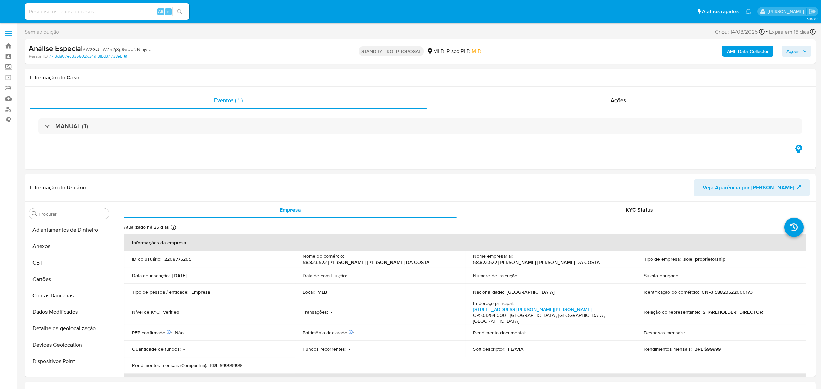
select select "10"
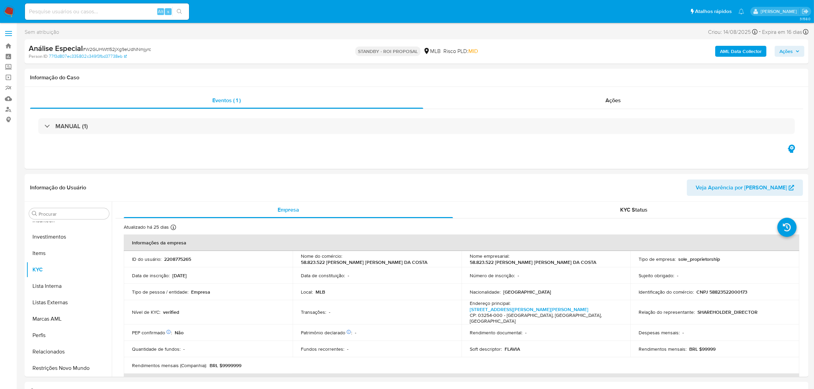
drag, startPoint x: 52, startPoint y: 24, endPoint x: 58, endPoint y: 11, distance: 15.3
click at [58, 11] on input at bounding box center [107, 11] width 164 height 9
paste input "rDlLbuETLwcb4nDKNEsqsvmL"
type input "rDlLbuETLwcb4nDKNEsqsvmL"
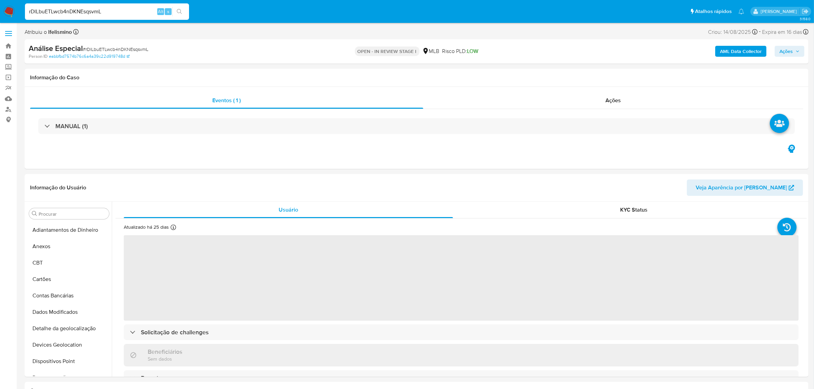
select select "10"
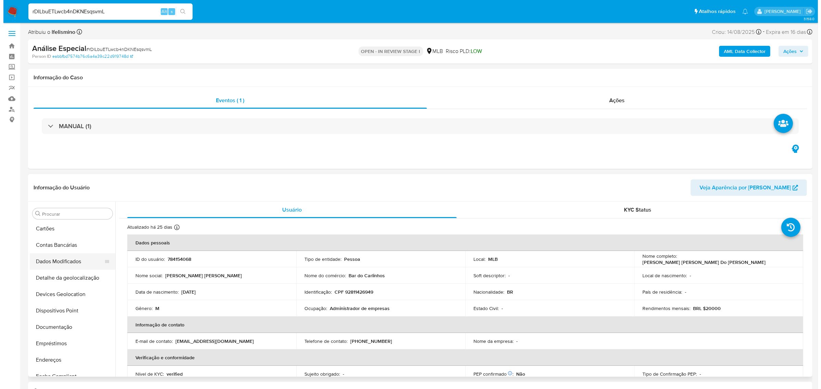
scroll to position [22, 0]
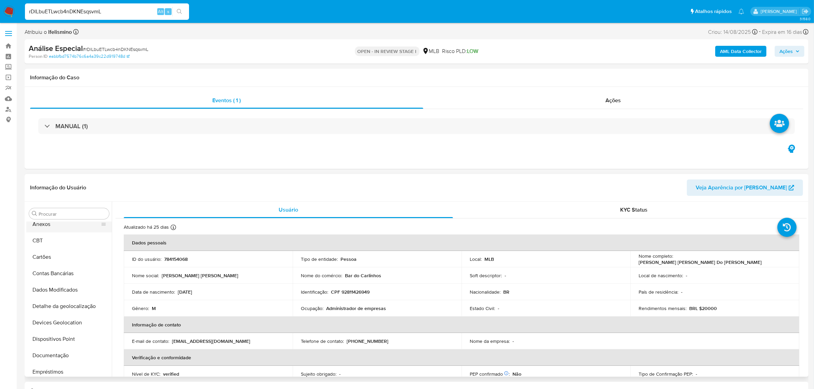
click at [69, 226] on button "Anexos" at bounding box center [66, 224] width 80 height 16
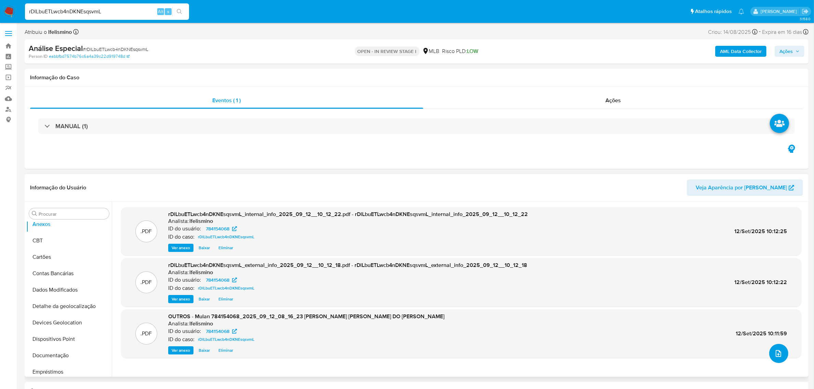
click at [778, 353] on icon "upload-file" at bounding box center [778, 353] width 8 height 8
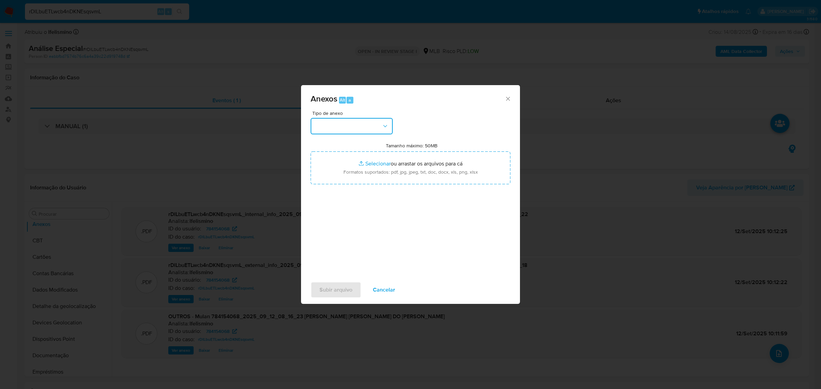
click at [349, 125] on button "button" at bounding box center [351, 126] width 82 height 16
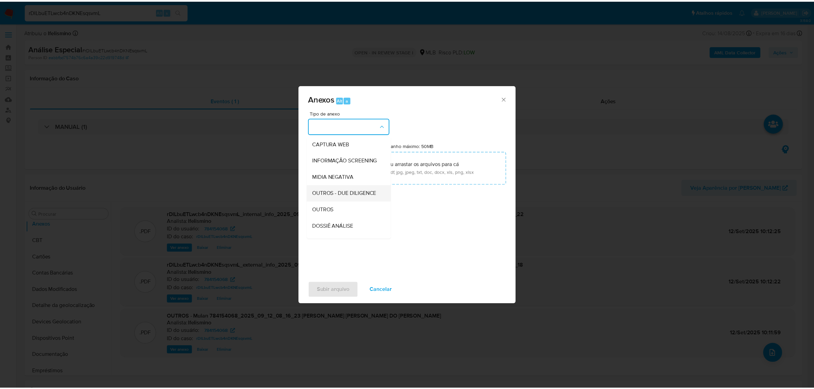
scroll to position [105, 0]
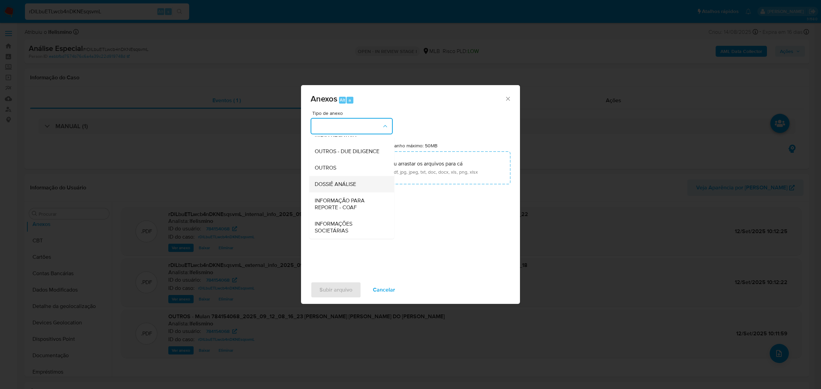
click at [345, 177] on div "DOSSIÊ ANÁLISE" at bounding box center [350, 184] width 70 height 16
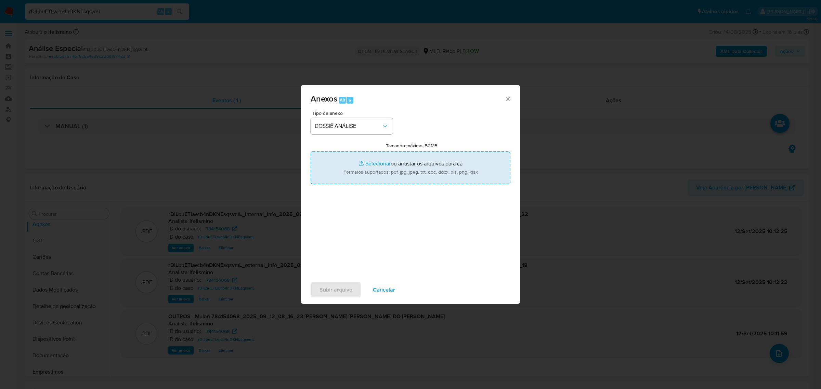
type input "C:\fakepath\SAR - CPF 92811426949 - CARLOS ANTONIO DO PRADO.pdf"
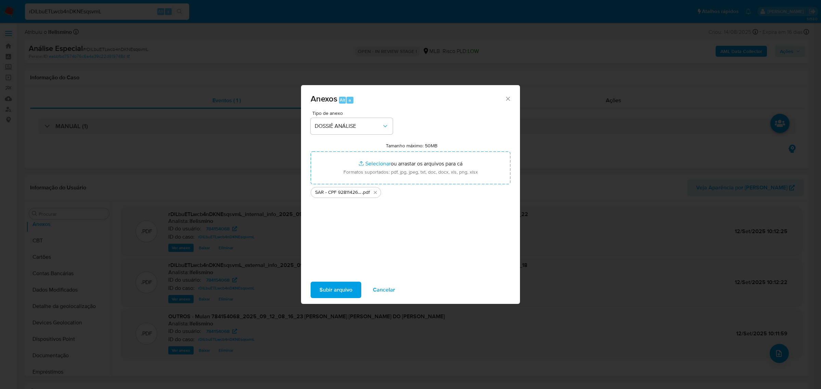
click at [318, 288] on button "Subir arquivo" at bounding box center [335, 290] width 51 height 16
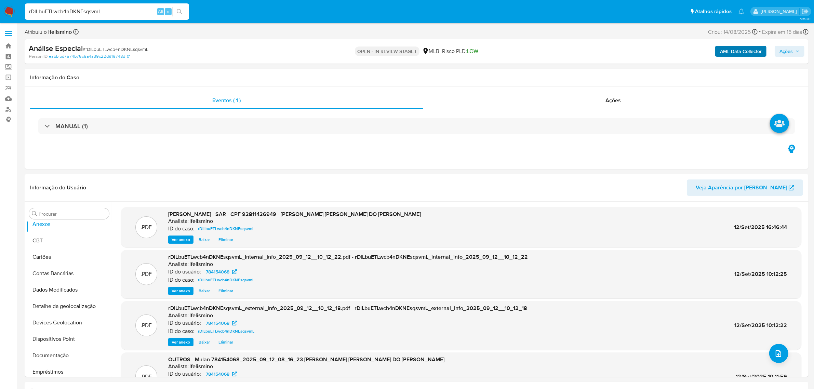
drag, startPoint x: 794, startPoint y: 55, endPoint x: 759, endPoint y: 57, distance: 35.3
click at [794, 55] on span "Ações" at bounding box center [790, 52] width 20 height 10
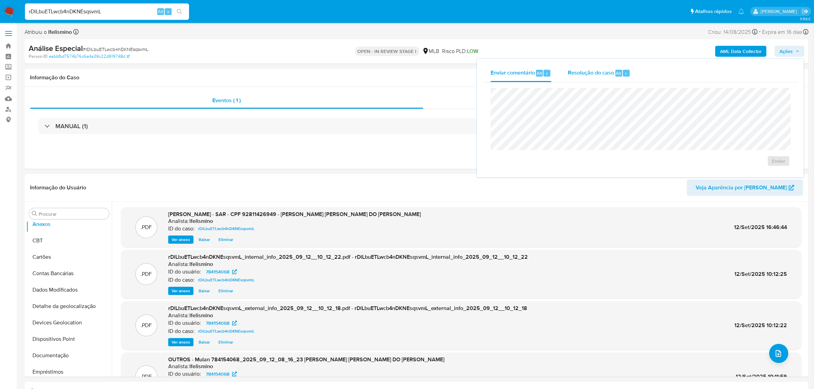
drag, startPoint x: 624, startPoint y: 72, endPoint x: 613, endPoint y: 82, distance: 15.1
click at [624, 73] on div "r" at bounding box center [626, 73] width 7 height 7
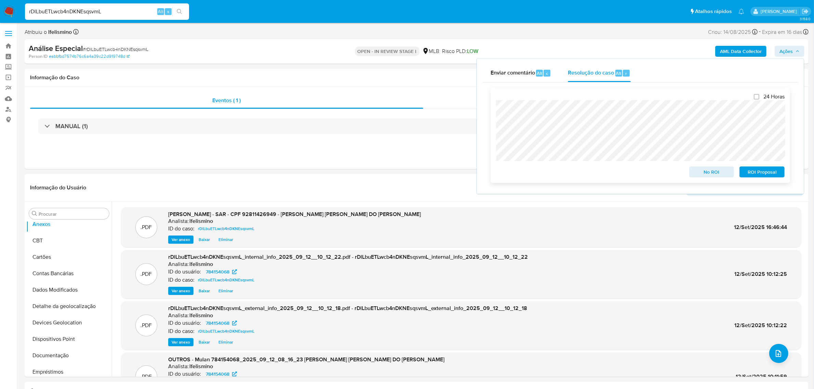
click at [759, 168] on span "ROI Proposal" at bounding box center [762, 172] width 36 height 10
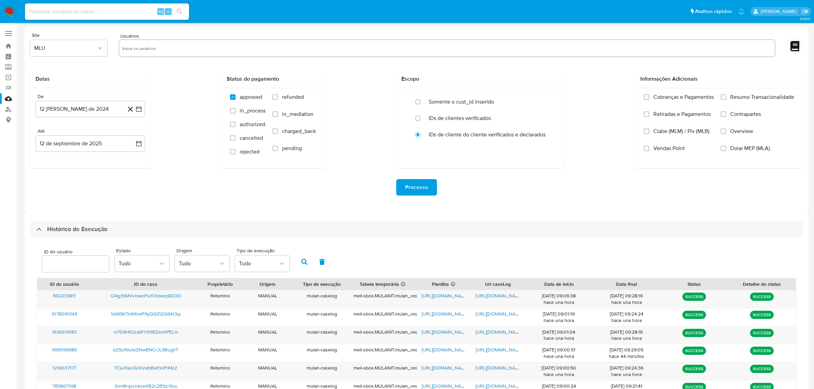
select select "10"
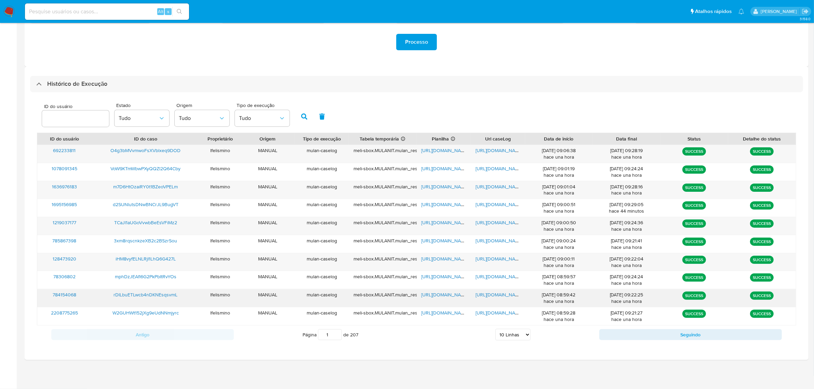
click at [488, 296] on span "https://docs.google.com/document/d/1EnqrKS46SECBIpsF19aUtWTe1rA5Aaur4i2vY31O1io…" at bounding box center [499, 294] width 47 height 7
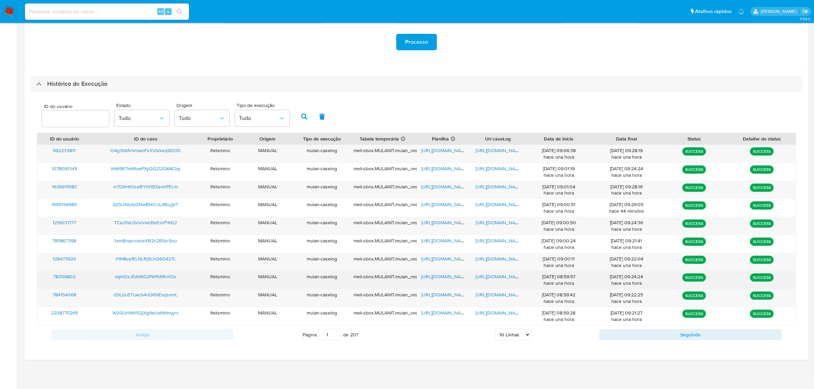
click at [493, 277] on span "https://docs.google.com/document/d/1_NYSMWNx_TQyWxsrwnVXNt4eGKEymY79heeMCRsW2CU…" at bounding box center [499, 276] width 47 height 7
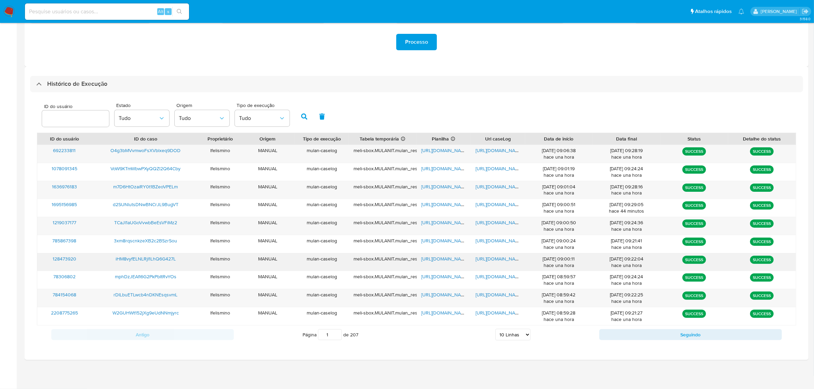
click at [498, 260] on span "https://docs.google.com/document/d/1ihGyMd7LW4EwbdcEKhrUIUKnJZs9Z7TiUaMuluIYivU…" at bounding box center [499, 258] width 47 height 7
click at [511, 226] on div "https://docs.google.com/document/d/1GroUmebd2-iyOCTwNxjPrU7y8TOkqNaF4UqDRBtMBak…" at bounding box center [498, 226] width 54 height 18
click at [509, 225] on span "https://docs.google.com/document/d/1GroUmebd2-iyOCTwNxjPrU7y8TOkqNaF4UqDRBtMBak…" at bounding box center [499, 222] width 47 height 7
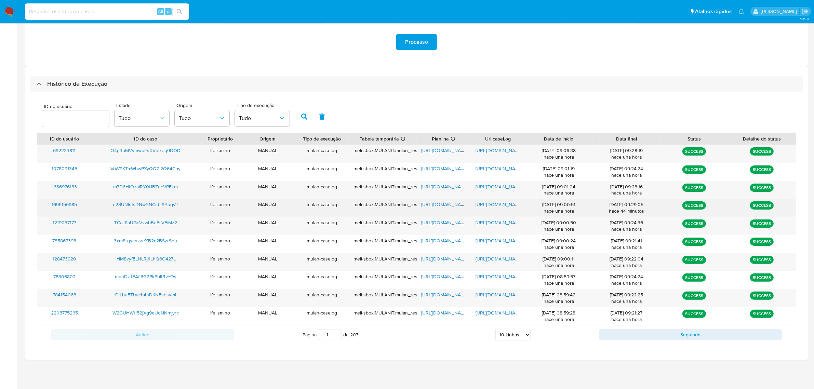
click at [490, 205] on span "https://docs.google.com/document/d/1eMmi8U4PC86JWTRQ2X8K6Haq_D7cMUNIhbqgnfEtgH4…" at bounding box center [499, 204] width 47 height 7
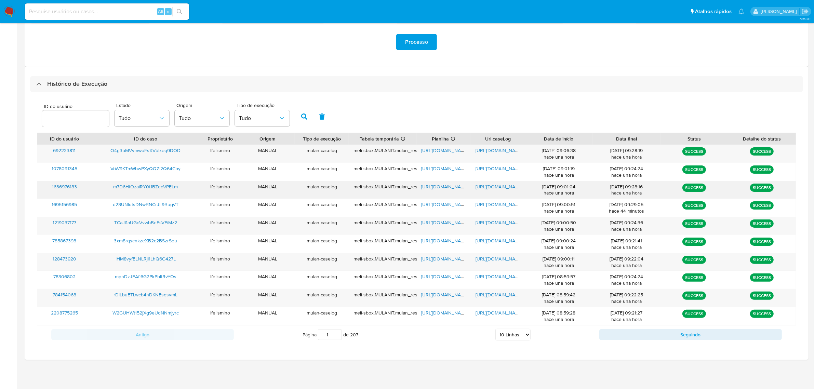
click at [503, 184] on span "https://docs.google.com/document/d/1c17b8SjI0WteGUfIc25MTALDyxOTjtip0CDom9xbFSk…" at bounding box center [499, 186] width 47 height 7
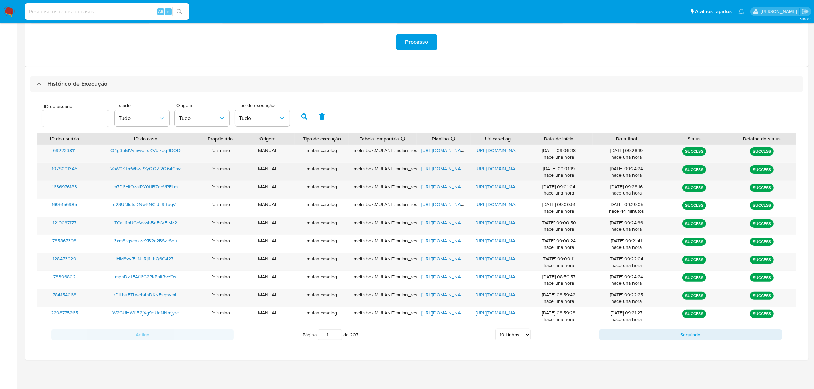
click at [503, 171] on span "https://docs.google.com/document/d/1l5GAaxVvTNINVYUVEhR_xYm7VdU0nvTD5o3njItbYh4…" at bounding box center [499, 168] width 47 height 7
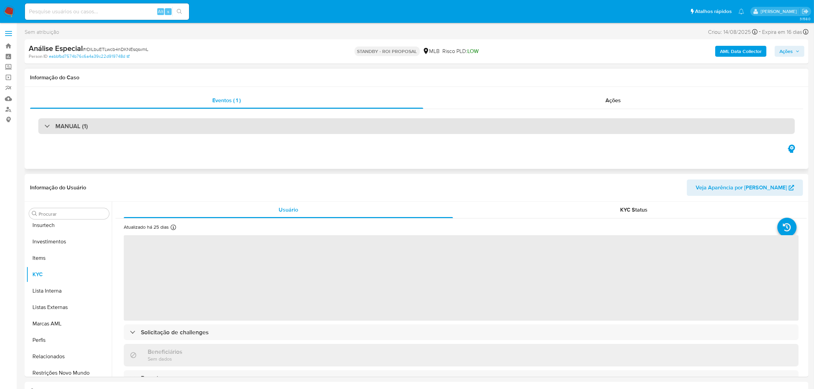
scroll to position [321, 0]
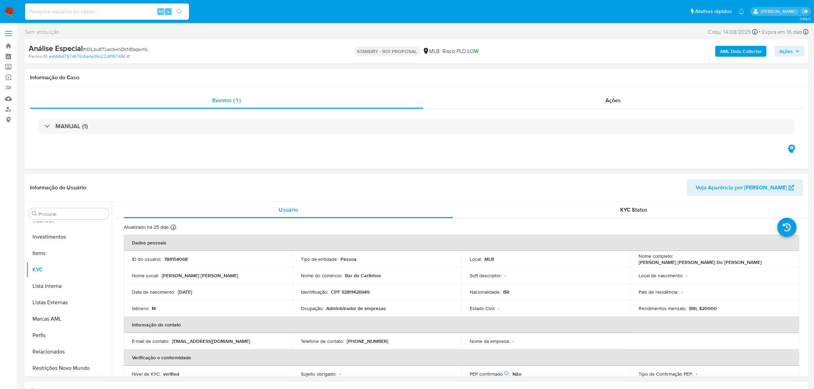
select select "10"
click at [124, 7] on input at bounding box center [107, 11] width 164 height 9
paste input "mphDzJEAfl6G2PkPbItRvYOs"
type input "mphDzJEAfl6G2PkPbItRvYOs"
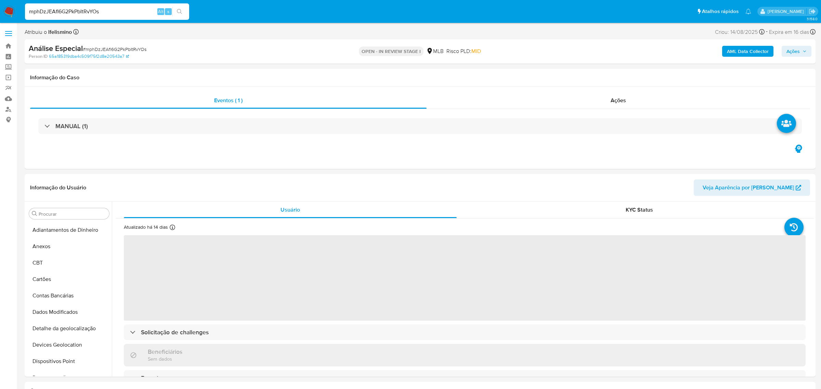
select select "10"
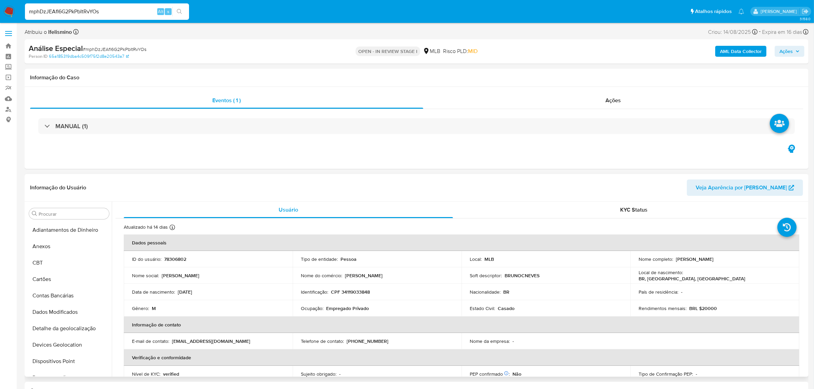
drag, startPoint x: 74, startPoint y: 245, endPoint x: 147, endPoint y: 222, distance: 77.5
click at [73, 245] on button "Anexos" at bounding box center [68, 246] width 85 height 16
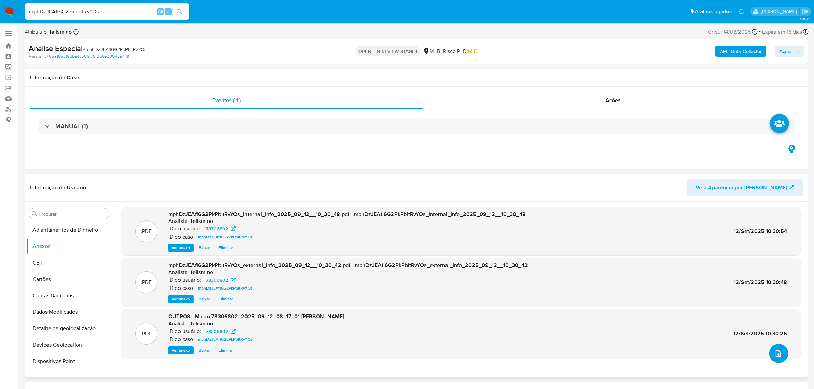
click at [770, 351] on button "upload-file" at bounding box center [778, 353] width 19 height 19
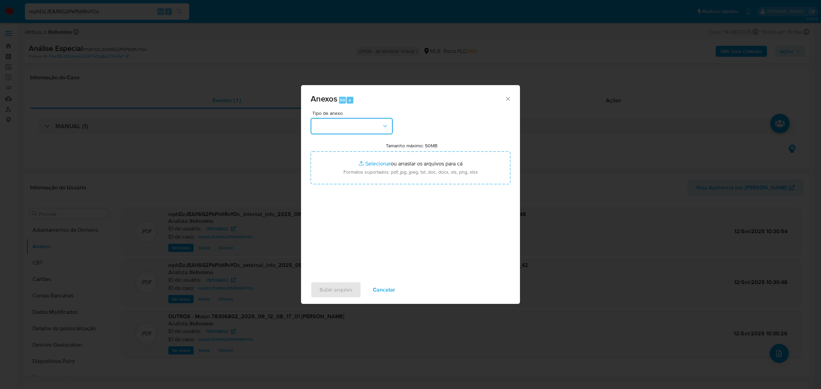
click at [366, 129] on button "button" at bounding box center [351, 126] width 82 height 16
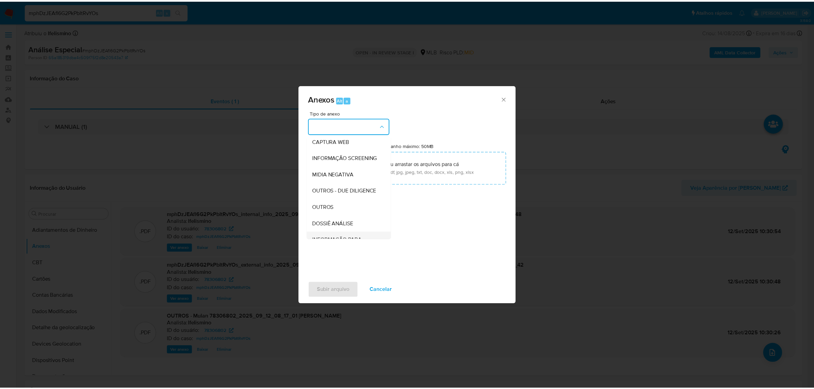
scroll to position [105, 0]
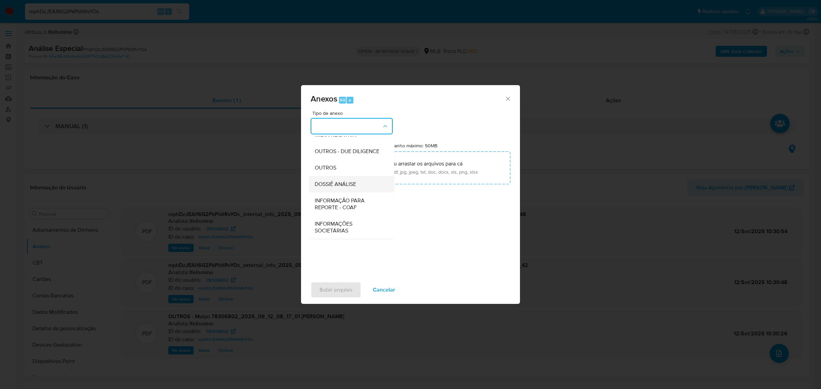
click at [359, 184] on div "DOSSIÊ ANÁLISE" at bounding box center [350, 184] width 70 height 16
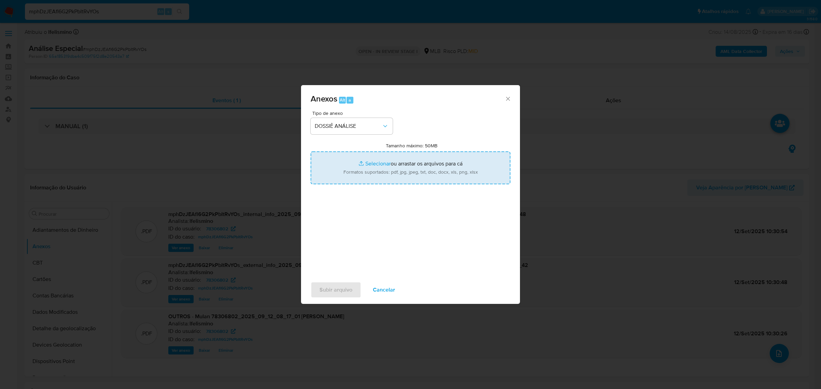
type input "C:\fakepath\SAR - CPF 34119033848 - BRUNO CASAGRANDA NEVES.pdf"
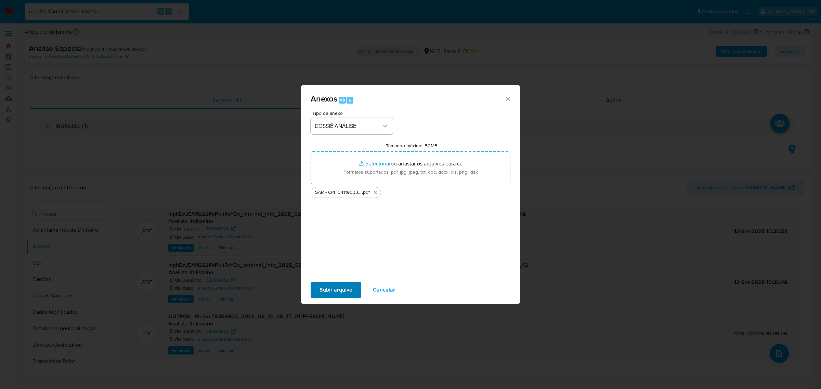
drag, startPoint x: 357, startPoint y: 299, endPoint x: 352, endPoint y: 298, distance: 5.3
click at [357, 300] on div "Subir arquivo Cancelar" at bounding box center [410, 290] width 219 height 26
click at [350, 293] on span "Subir arquivo" at bounding box center [335, 289] width 33 height 15
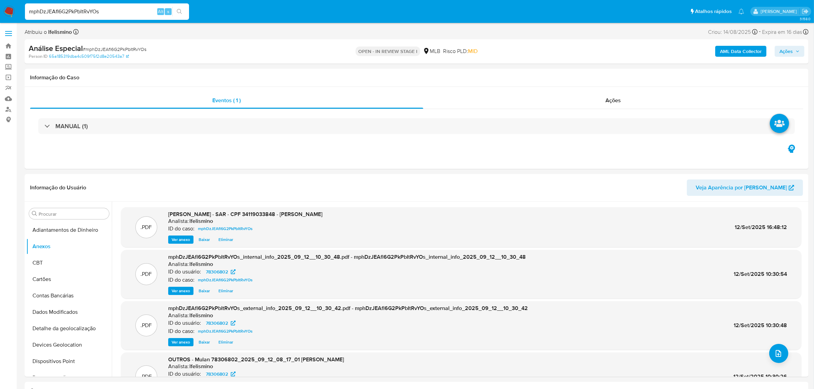
click at [792, 53] on span "Ações" at bounding box center [786, 51] width 13 height 11
click at [596, 77] on div "Resolução do caso Alt r" at bounding box center [599, 73] width 63 height 18
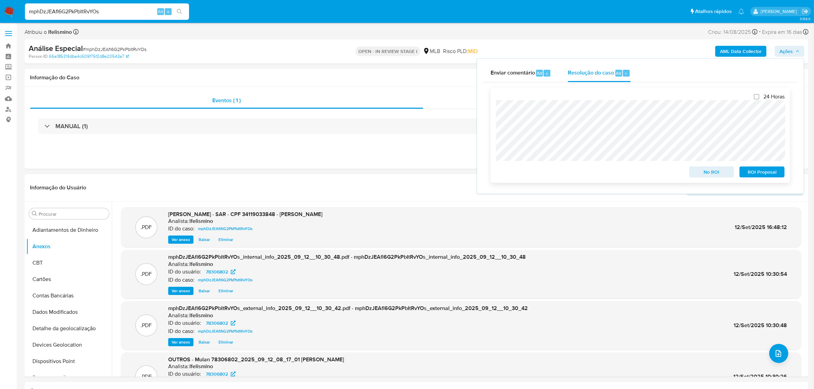
click at [749, 171] on span "ROI Proposal" at bounding box center [762, 172] width 36 height 10
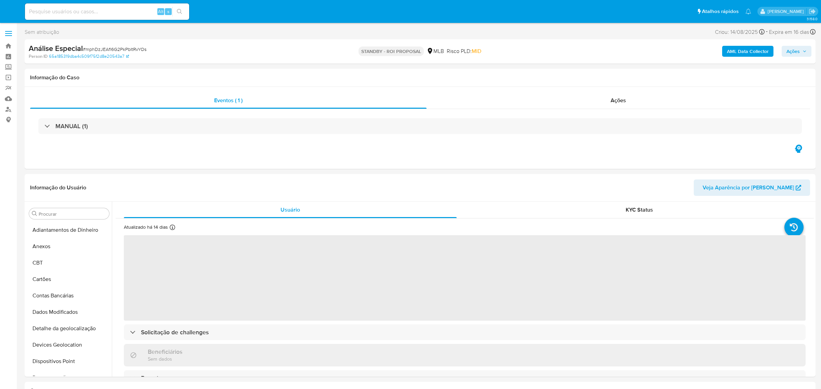
select select "10"
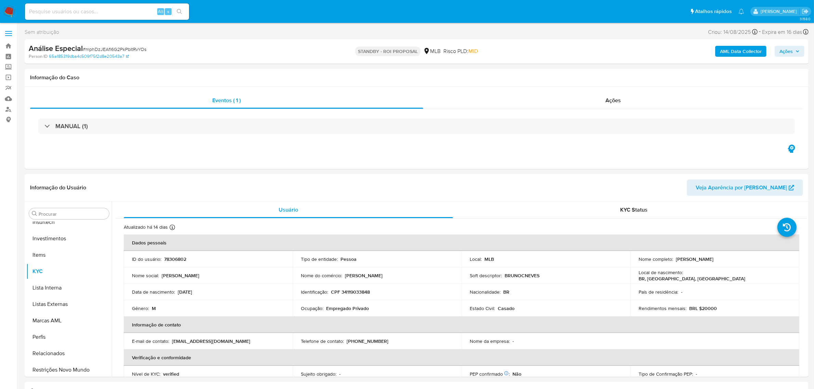
scroll to position [321, 0]
click at [77, 14] on input at bounding box center [107, 11] width 164 height 9
paste input "iHM8vyfELNLRjI1LhQ6G427L"
type input "iHM8vyfELNLRjI1LhQ6G427L"
click at [180, 10] on icon "search-icon" at bounding box center [179, 11] width 5 height 5
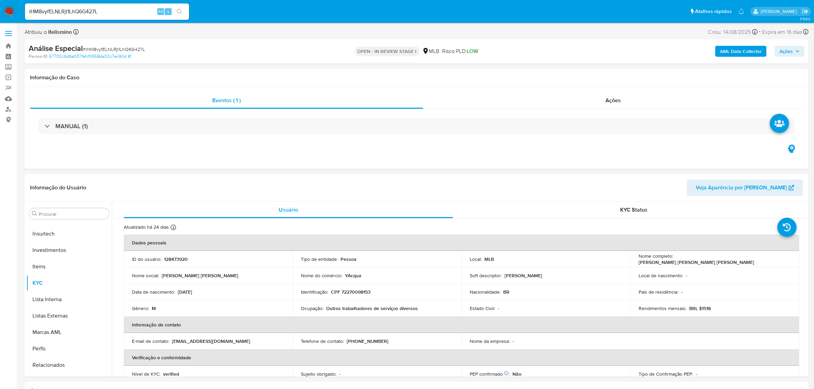
select select "10"
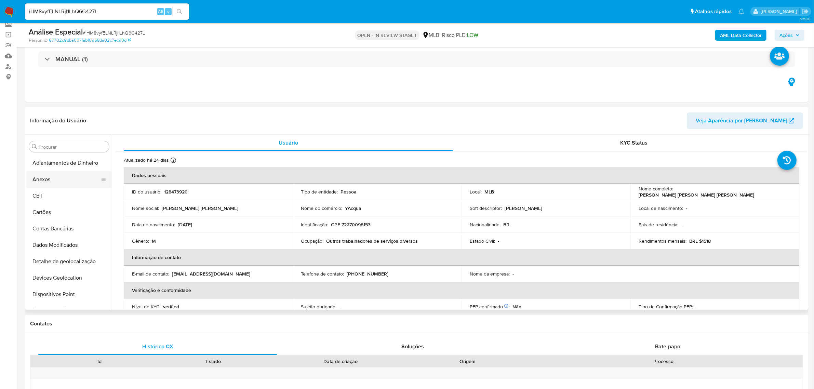
click at [72, 180] on button "Anexos" at bounding box center [66, 179] width 80 height 16
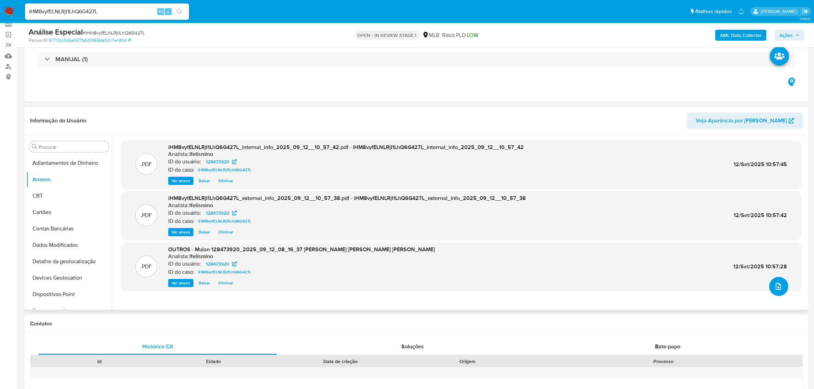
click at [778, 283] on icon "upload-file" at bounding box center [778, 286] width 8 height 8
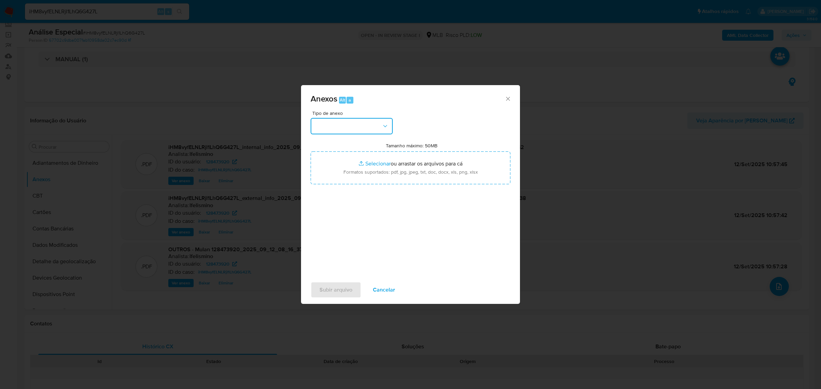
click at [365, 124] on button "button" at bounding box center [351, 126] width 82 height 16
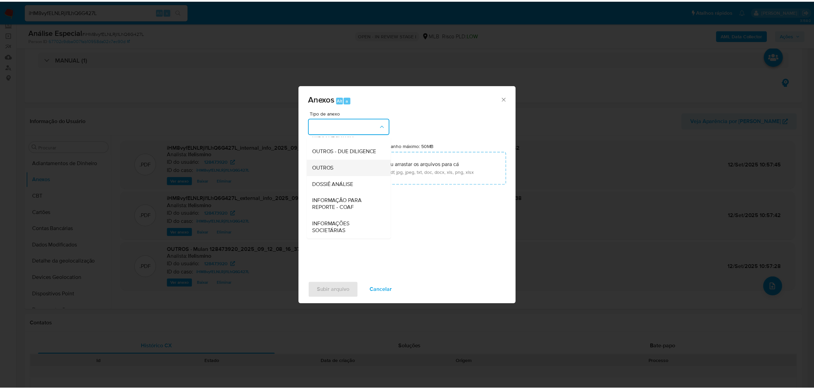
scroll to position [105, 0]
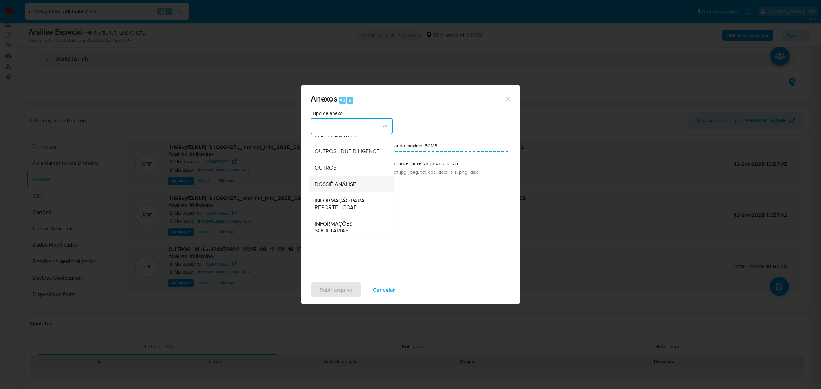
click at [354, 181] on span "DOSSIÊ ANÁLISE" at bounding box center [335, 184] width 41 height 7
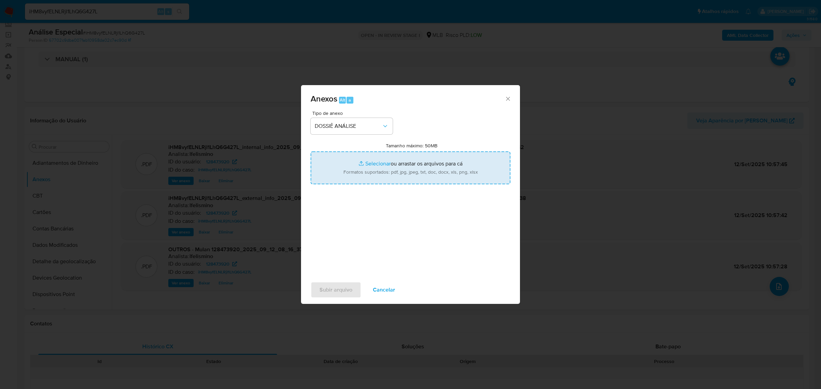
type input "C:\fakepath\SAR - CPF 72270098153 - MARCOS VINICIUS ROLIM DA SILVA.pdf"
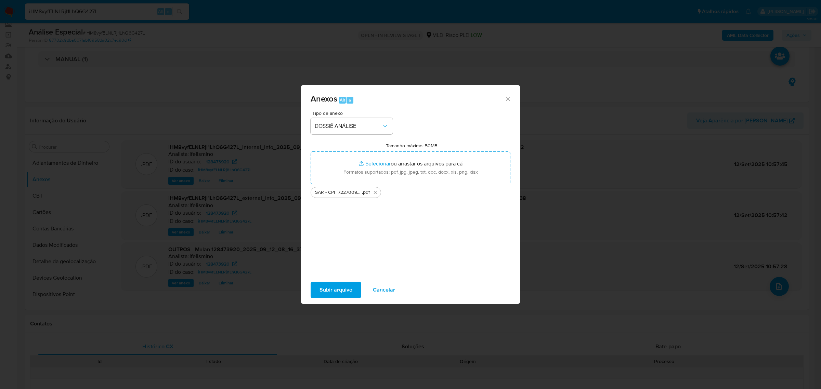
click at [336, 288] on span "Subir arquivo" at bounding box center [335, 289] width 33 height 15
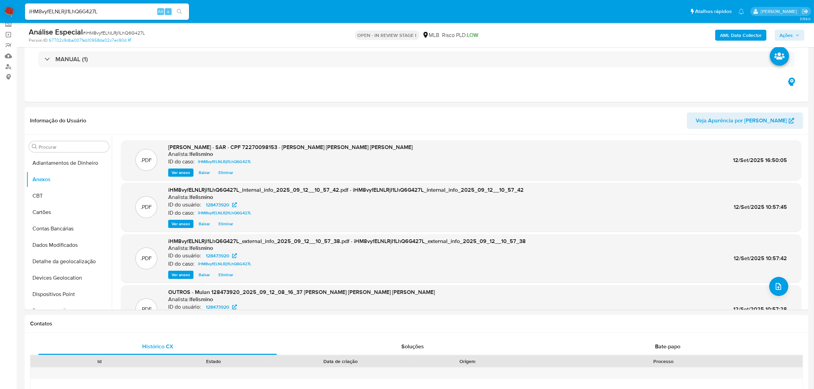
click at [806, 33] on div "Análise Especial # iHM8vyfELNLRjI1LhQ6G427L Person ID 67702c9dba007fab10958da02…" at bounding box center [417, 35] width 784 height 24
click at [799, 32] on span "Ações" at bounding box center [790, 35] width 20 height 10
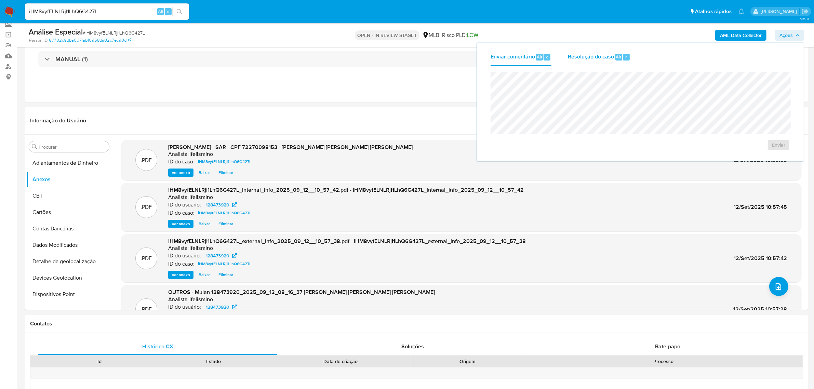
click at [611, 59] on span "Resolução do caso" at bounding box center [591, 57] width 46 height 8
click at [746, 158] on span "ROI Proposal" at bounding box center [762, 156] width 36 height 10
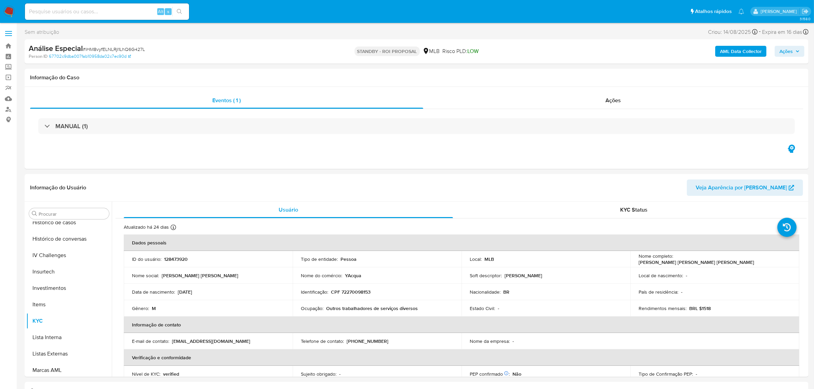
scroll to position [321, 0]
select select "10"
click at [119, 9] on input at bounding box center [107, 11] width 164 height 9
paste input "TCaJl1aUGoVvwbBeEsVFiMz2"
type input "TCaJl1aUGoVvwbBeEsVFiMz2"
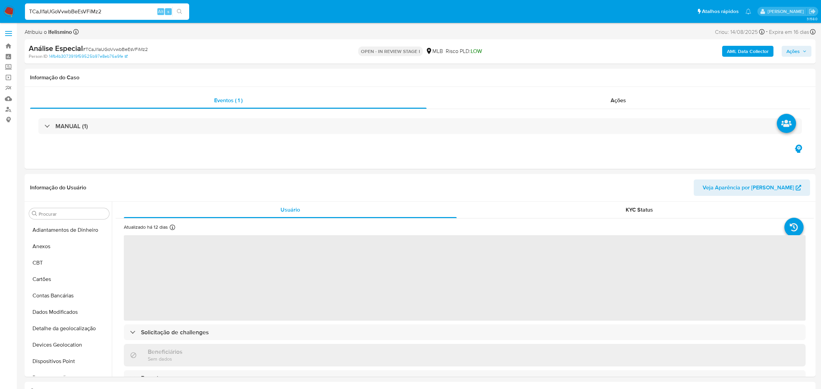
select select "10"
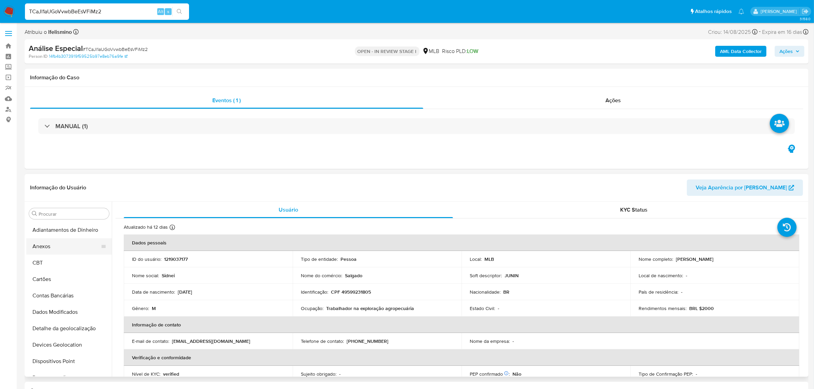
drag, startPoint x: 60, startPoint y: 242, endPoint x: 33, endPoint y: 250, distance: 28.4
click at [60, 242] on button "Anexos" at bounding box center [66, 246] width 80 height 16
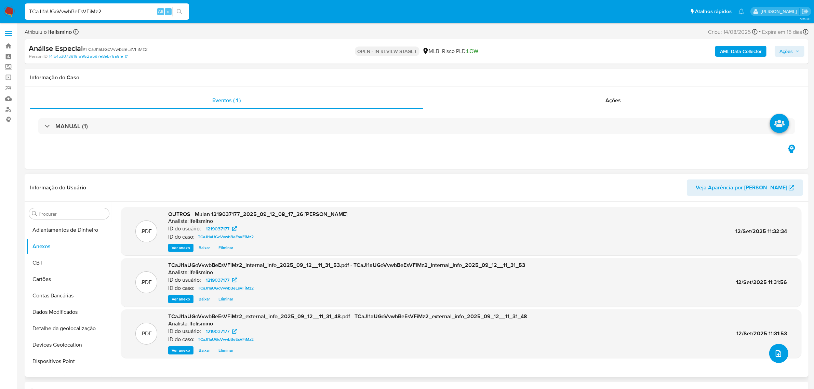
click at [775, 354] on icon "upload-file" at bounding box center [778, 353] width 8 height 8
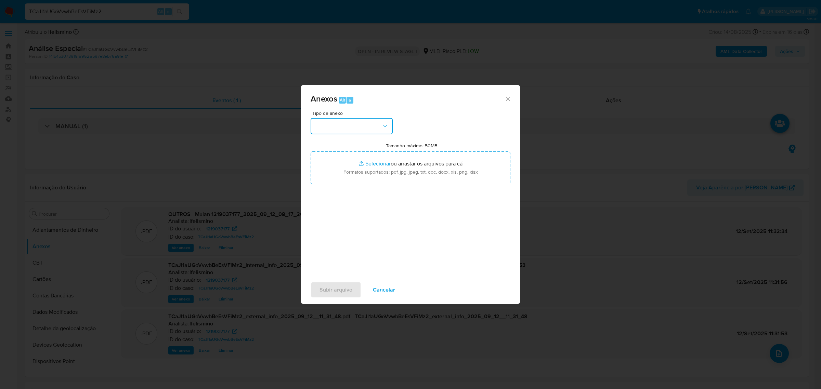
click at [348, 129] on button "button" at bounding box center [351, 126] width 82 height 16
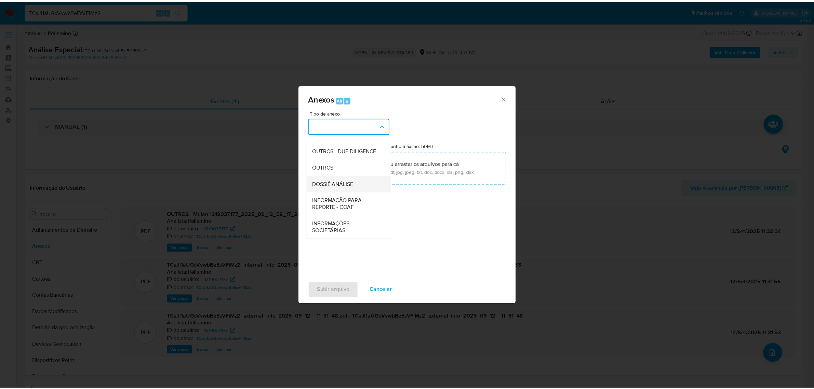
scroll to position [105, 0]
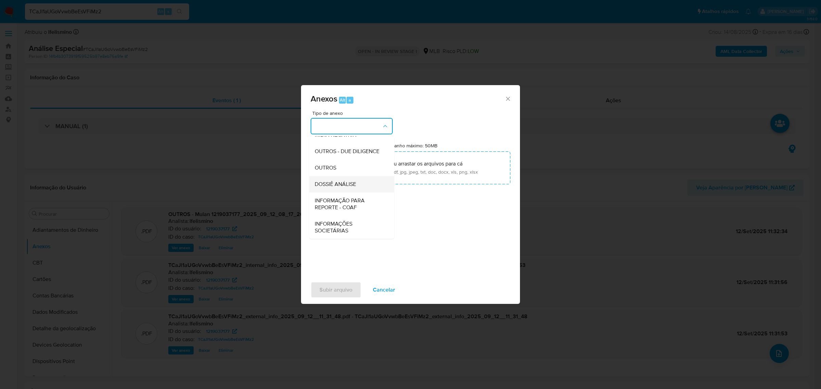
click at [346, 184] on span "DOSSIÊ ANÁLISE" at bounding box center [335, 184] width 41 height 7
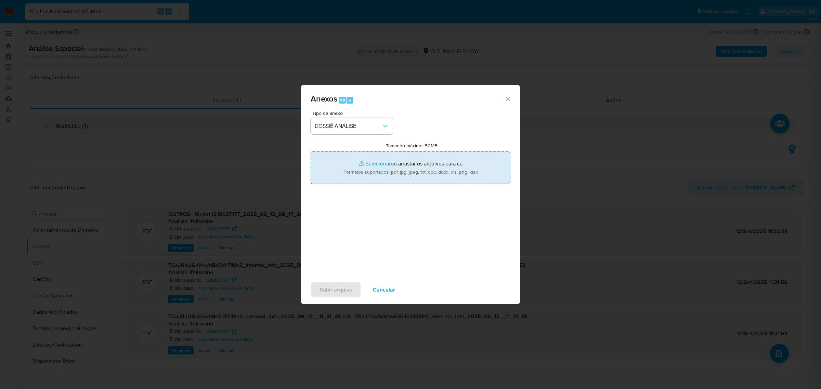
type input "C:\fakepath\SAR - CPF 49599231805 - [PERSON_NAME].pdf"
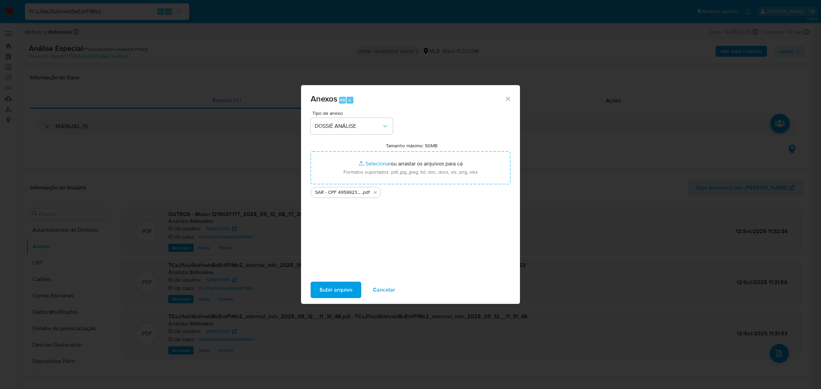
click at [344, 286] on span "Subir arquivo" at bounding box center [335, 289] width 33 height 15
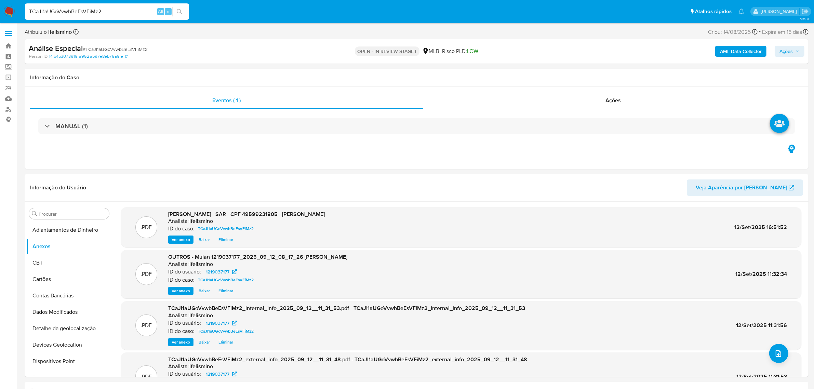
drag, startPoint x: 787, startPoint y: 53, endPoint x: 784, endPoint y: 55, distance: 3.7
click at [787, 52] on span "Ações" at bounding box center [786, 51] width 13 height 11
click at [580, 72] on span "Resolução do caso" at bounding box center [591, 73] width 46 height 8
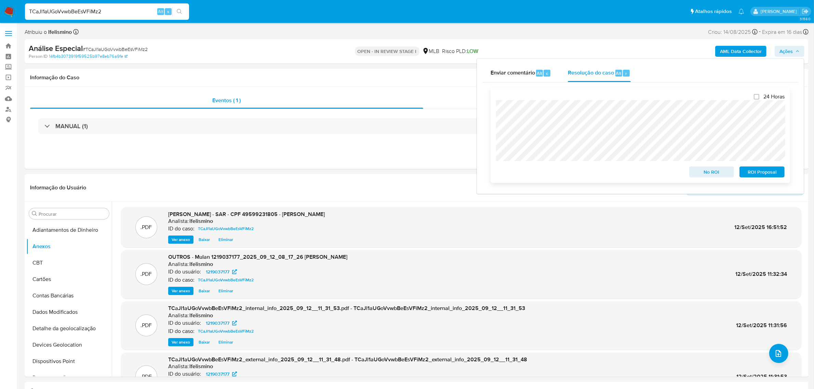
click at [752, 172] on span "ROI Proposal" at bounding box center [762, 172] width 36 height 10
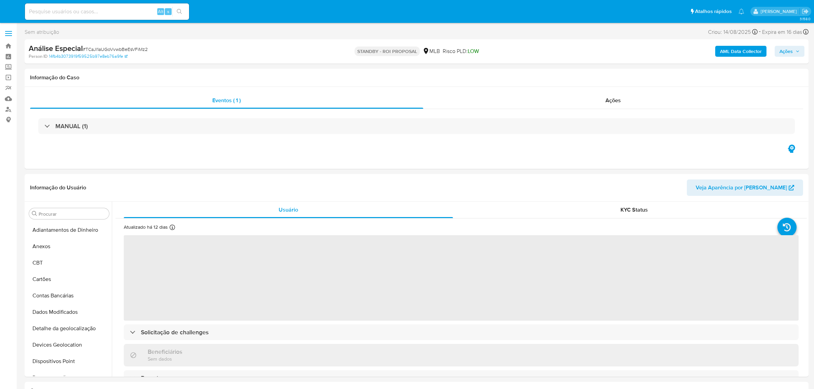
select select "10"
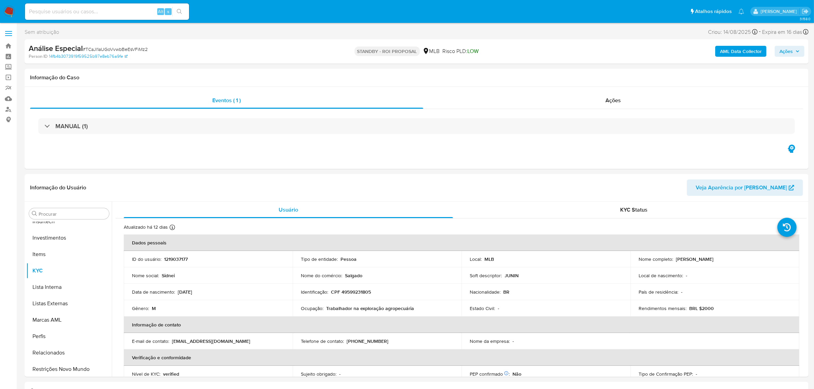
scroll to position [321, 0]
click at [84, 14] on input at bounding box center [107, 11] width 164 height 9
paste input "d2SUNlutsDNwBNCrJL9BugVT"
type input "d2SUNlutsDNwBNCrJL9BugVT"
click at [183, 14] on button "search-icon" at bounding box center [179, 12] width 14 height 10
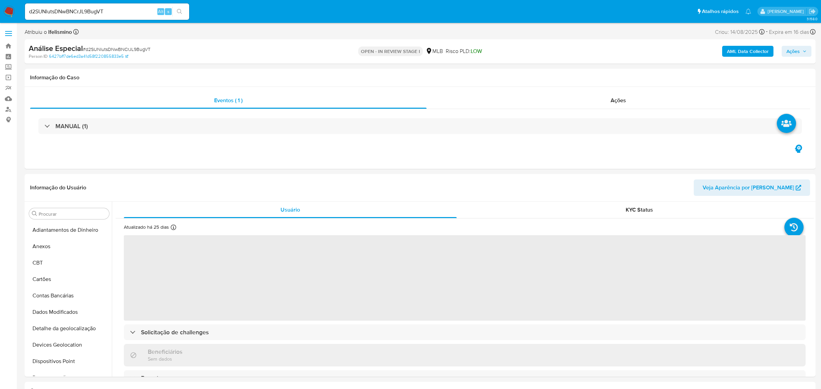
select select "10"
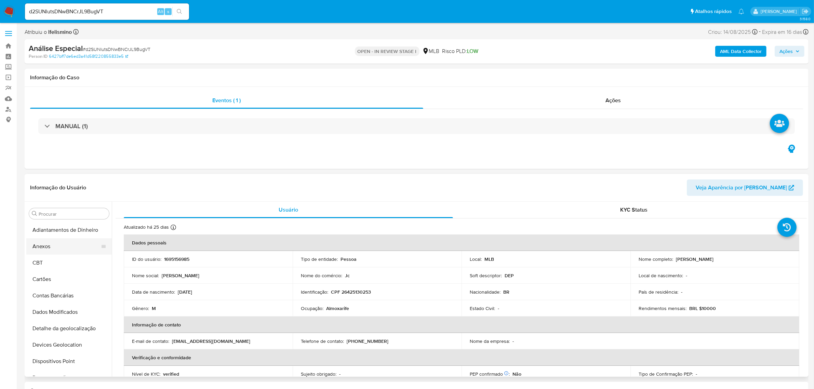
click at [69, 247] on button "Anexos" at bounding box center [66, 246] width 80 height 16
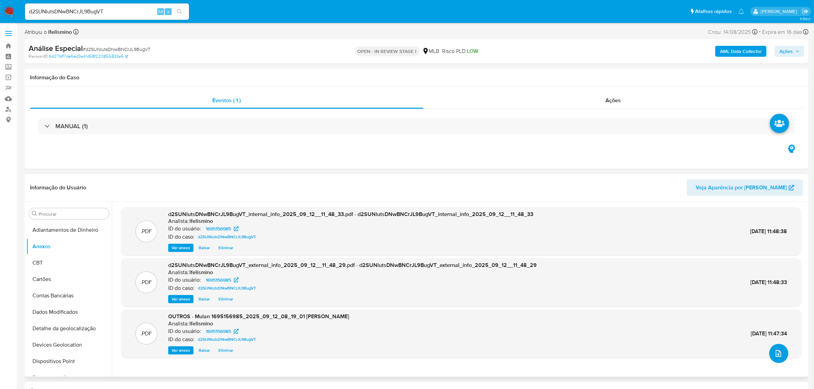
click at [770, 350] on button "upload-file" at bounding box center [778, 353] width 19 height 19
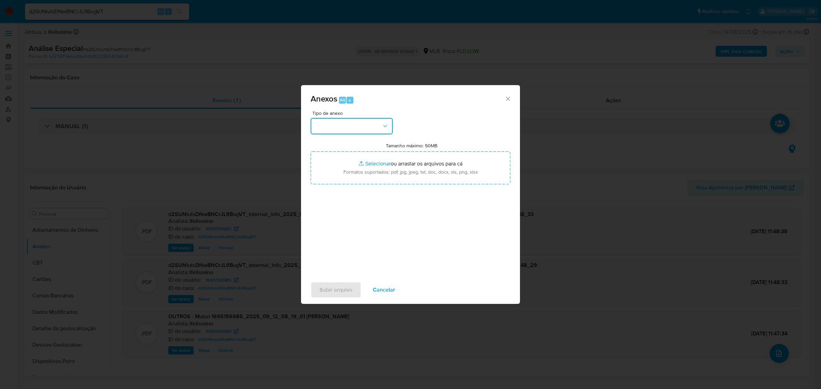
click at [369, 131] on button "button" at bounding box center [351, 126] width 82 height 16
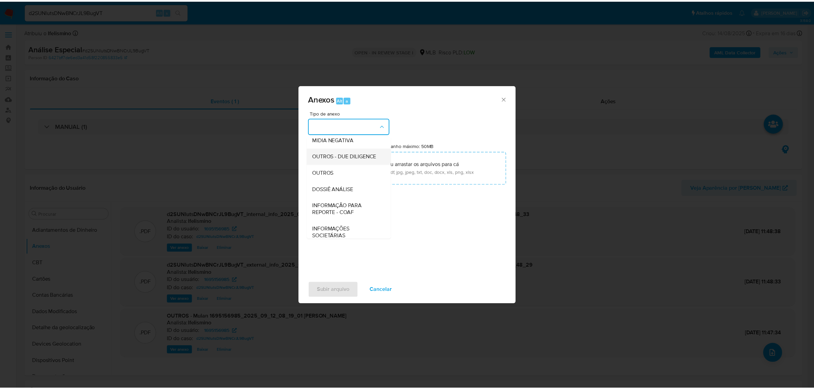
scroll to position [105, 0]
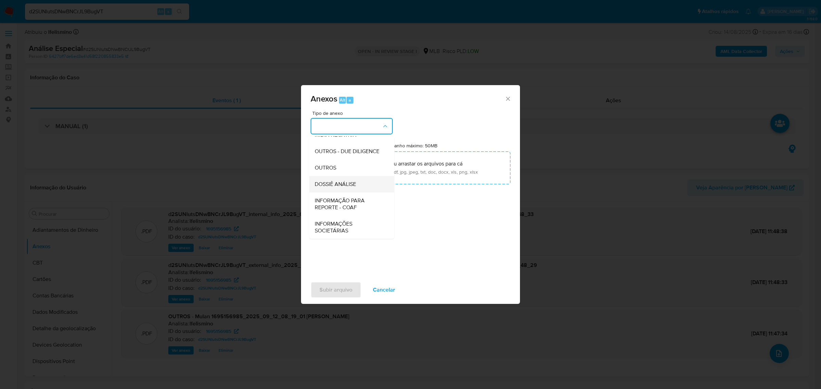
click at [347, 185] on span "DOSSIÊ ANÁLISE" at bounding box center [335, 184] width 41 height 7
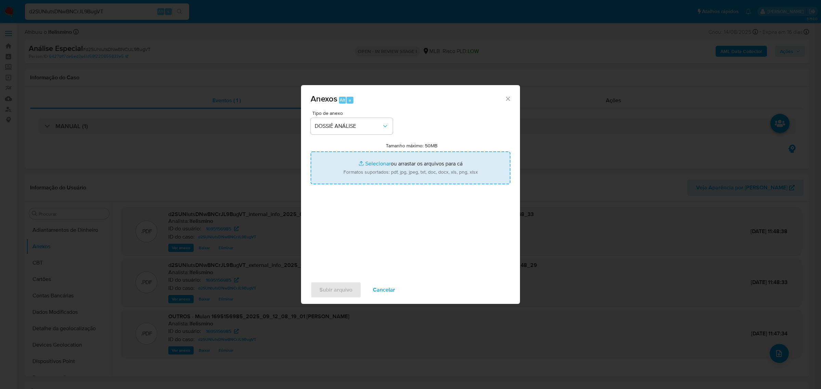
type input "C:\fakepath\SAR - CPF 26425130253 - [PERSON_NAME].pdf"
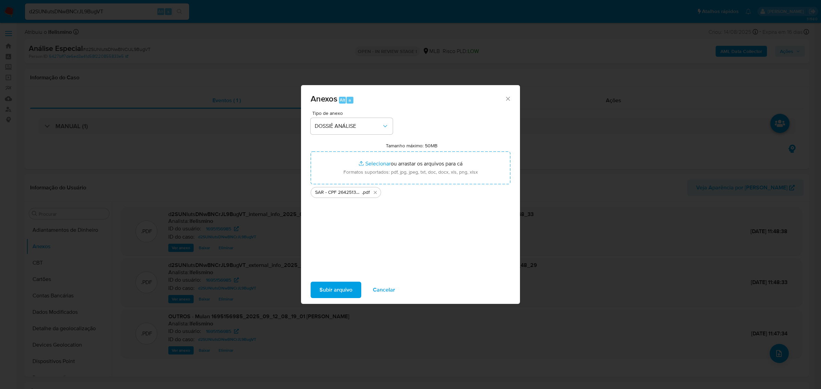
click at [330, 286] on span "Subir arquivo" at bounding box center [335, 289] width 33 height 15
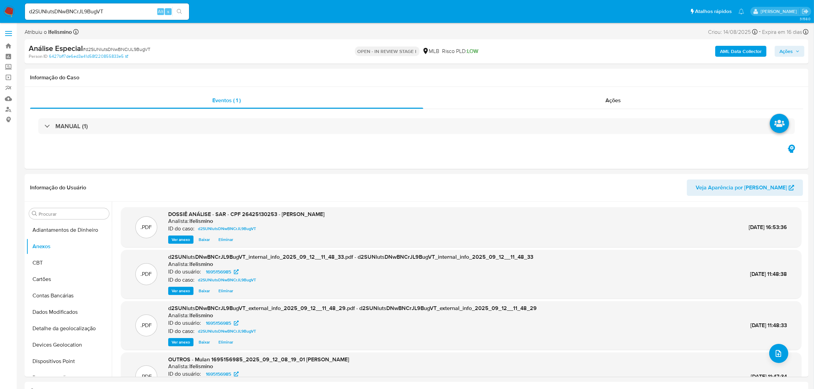
click at [787, 57] on div "AML Data Collector Ações" at bounding box center [676, 51] width 257 height 16
drag, startPoint x: 790, startPoint y: 54, endPoint x: 749, endPoint y: 56, distance: 40.4
click at [791, 54] on span "Ações" at bounding box center [786, 51] width 13 height 11
click at [603, 76] on span "Resolução do caso" at bounding box center [591, 73] width 46 height 8
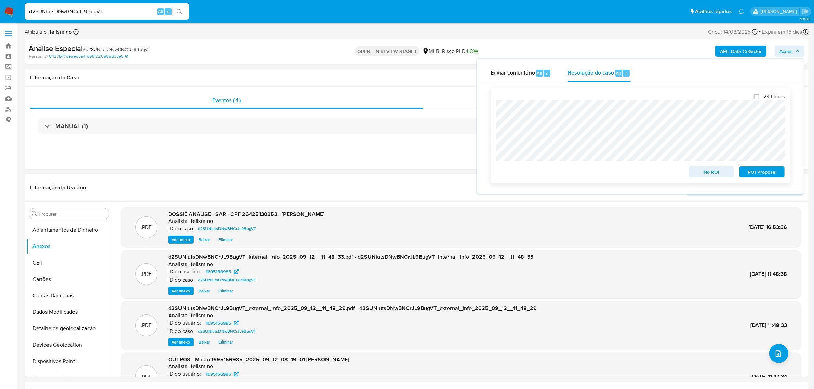
click at [764, 175] on span "ROI Proposal" at bounding box center [762, 172] width 36 height 10
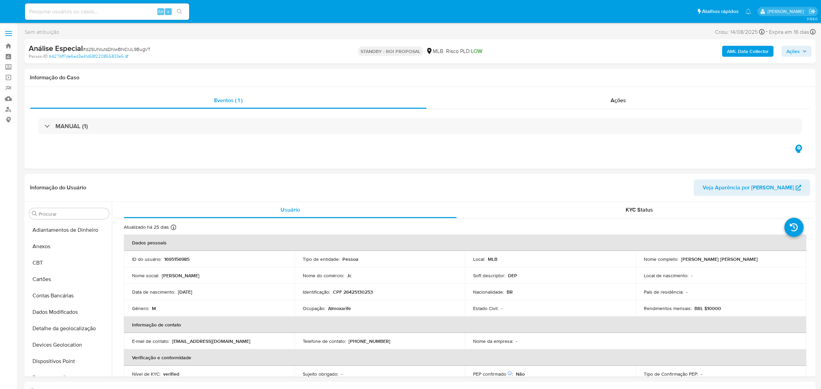
select select "10"
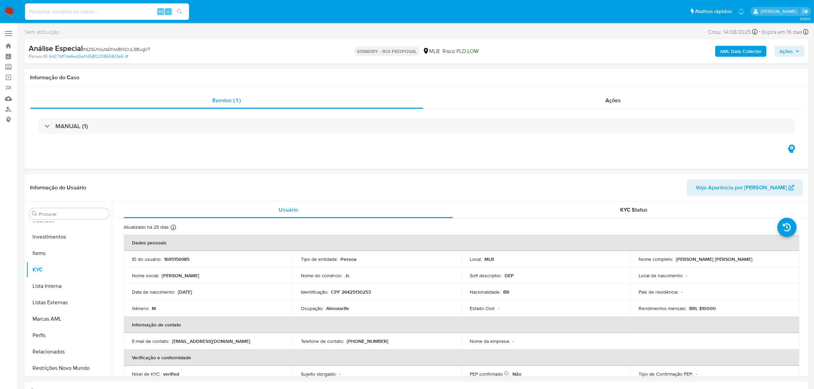
click at [68, 9] on input at bounding box center [107, 11] width 164 height 9
paste input "m7D6HtOzaiRY0t1BZeoVPELm"
type input "m7D6HtOzaiRY0t1BZeoVPELm"
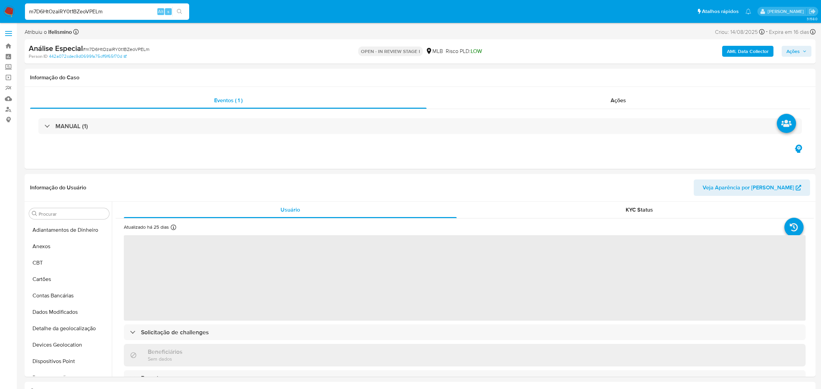
select select "10"
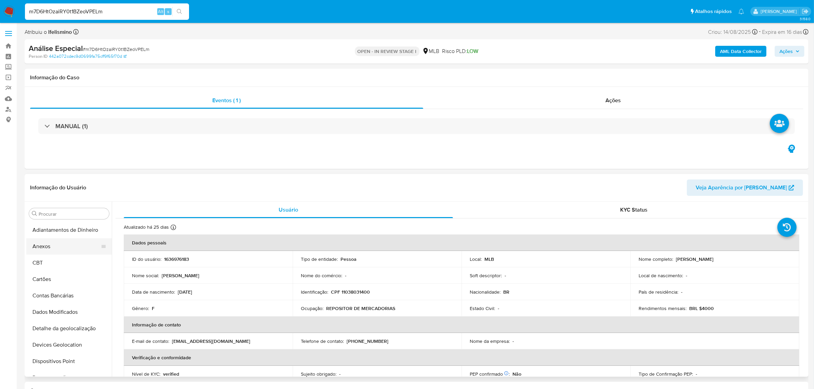
click at [58, 249] on button "Anexos" at bounding box center [66, 246] width 80 height 16
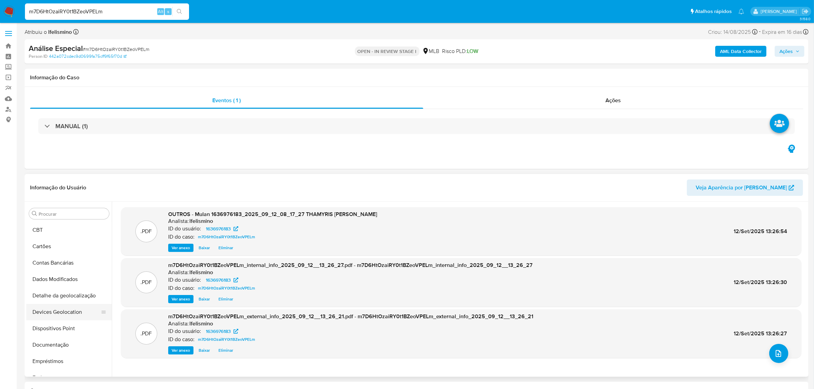
scroll to position [43, 0]
click at [69, 351] on button "Empréstimos" at bounding box center [66, 351] width 80 height 16
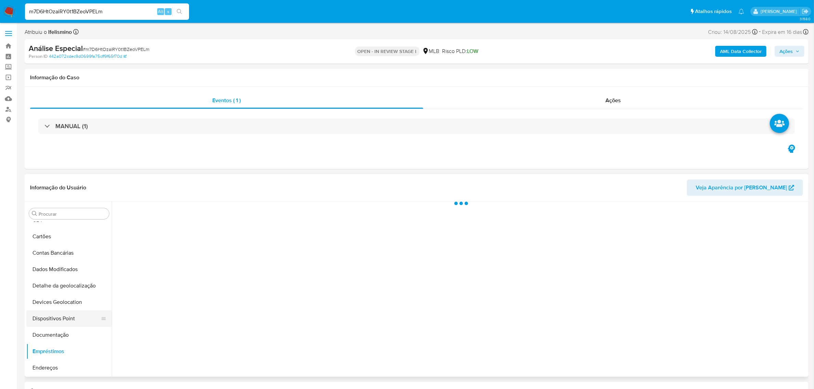
click at [64, 326] on button "Dispositivos Point" at bounding box center [66, 318] width 80 height 16
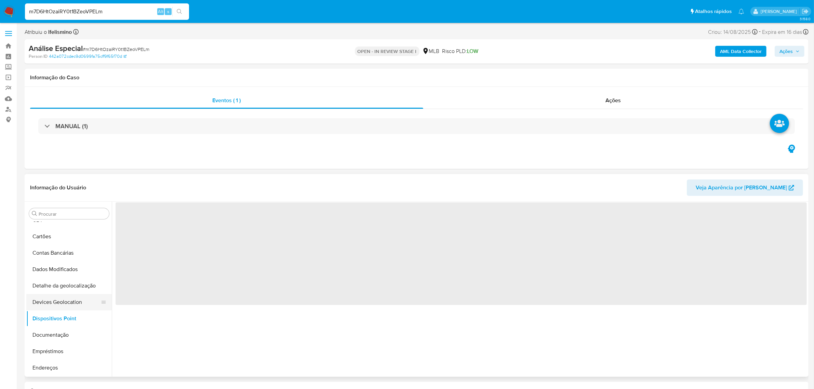
drag, startPoint x: 65, startPoint y: 333, endPoint x: 109, endPoint y: 306, distance: 51.6
click at [65, 334] on button "Documentação" at bounding box center [68, 335] width 85 height 16
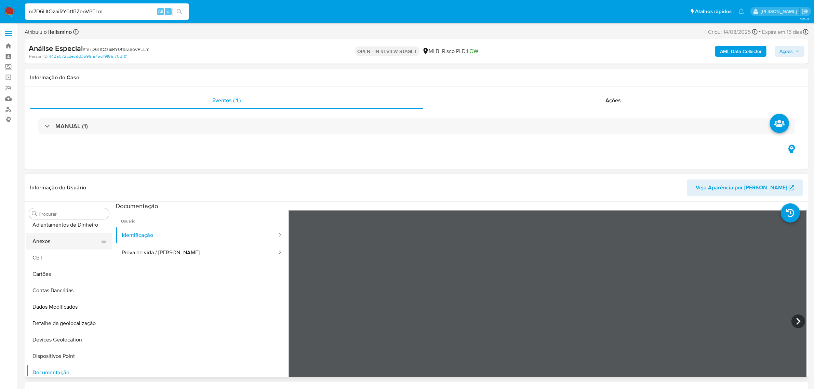
scroll to position [0, 0]
drag, startPoint x: 55, startPoint y: 245, endPoint x: 108, endPoint y: 235, distance: 53.2
click at [55, 245] on button "Anexos" at bounding box center [68, 246] width 85 height 16
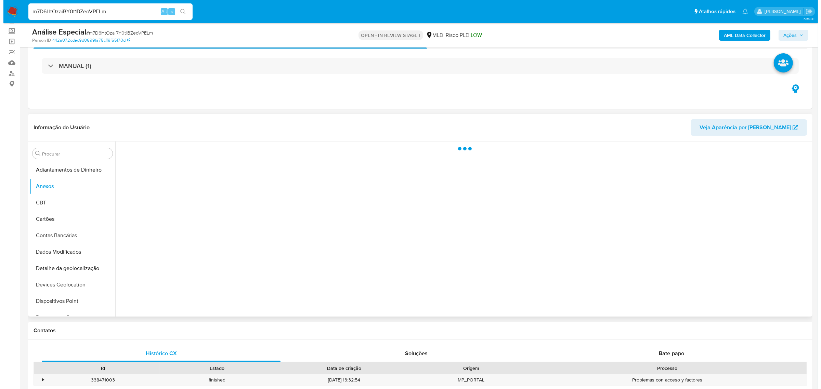
scroll to position [85, 0]
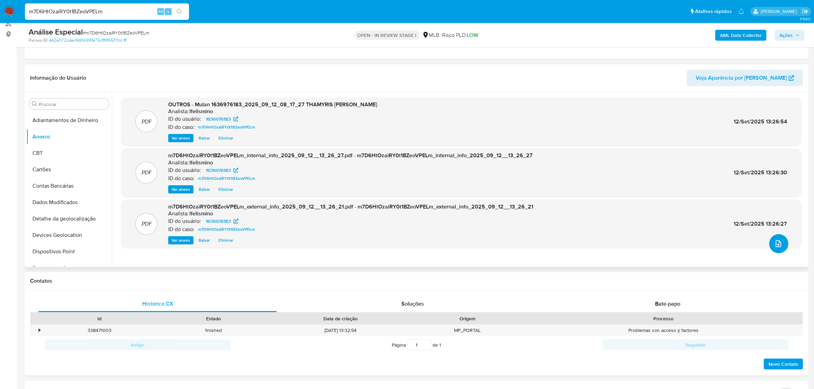
click at [773, 238] on button "upload-file" at bounding box center [778, 243] width 19 height 19
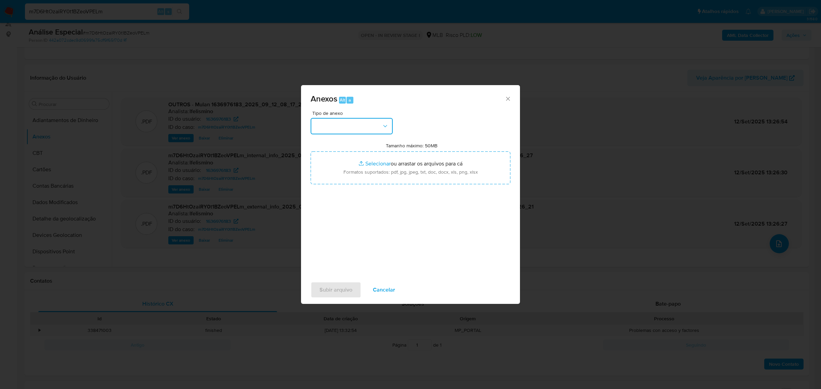
click at [376, 127] on button "button" at bounding box center [351, 126] width 82 height 16
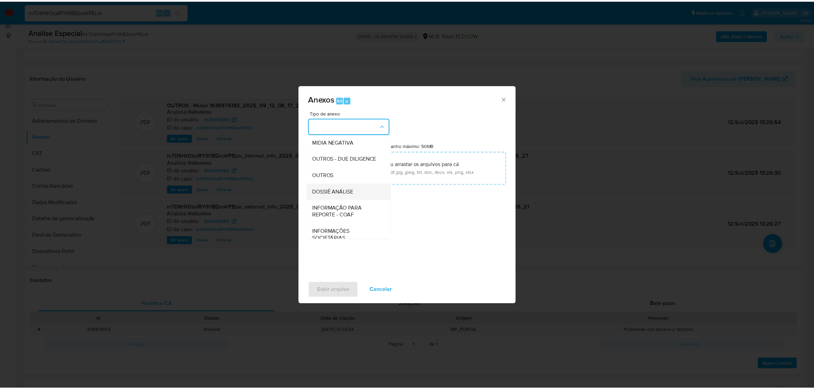
scroll to position [105, 0]
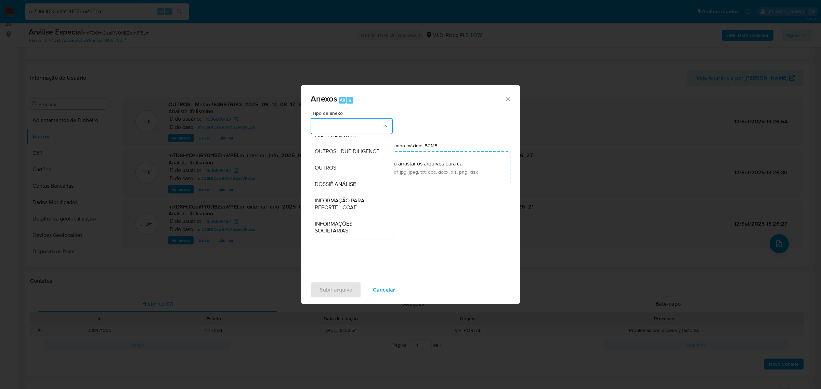
click at [356, 191] on div "DOSSIÊ ANÁLISE" at bounding box center [350, 184] width 70 height 16
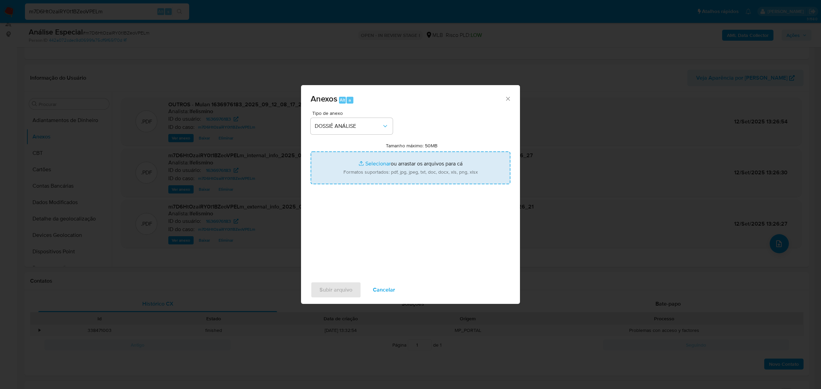
type input "C:\fakepath\SAR - CPF 11038031400 - THAMYRIS ANGELITA DA SILVA.pdf"
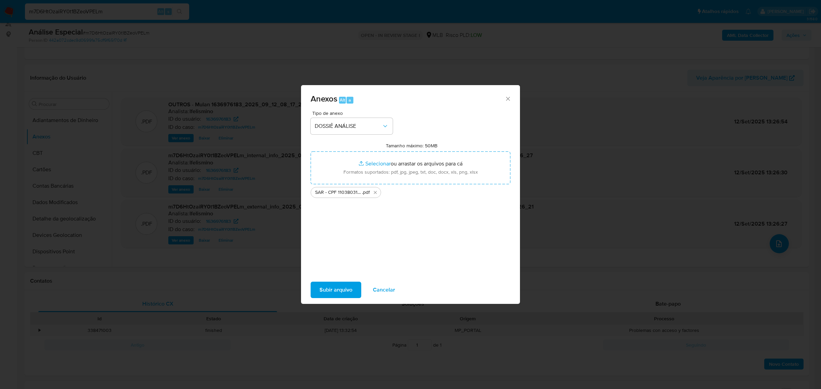
click at [332, 298] on div "Subir arquivo Cancelar" at bounding box center [410, 290] width 219 height 26
click at [332, 293] on span "Subir arquivo" at bounding box center [335, 289] width 33 height 15
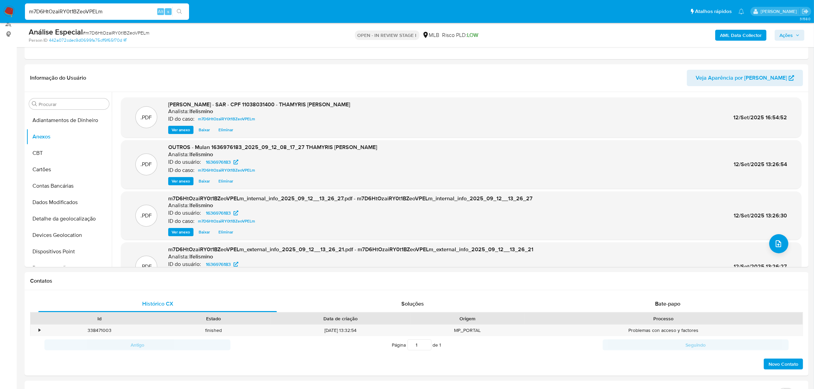
click at [795, 30] on span "Ações" at bounding box center [790, 35] width 20 height 10
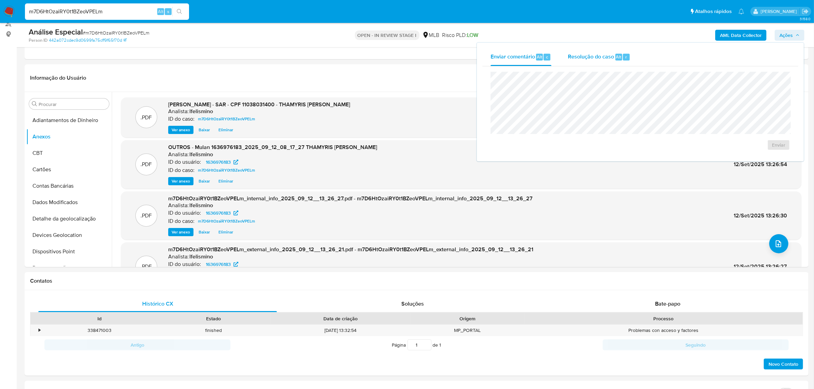
click at [579, 58] on span "Resolução do caso" at bounding box center [591, 57] width 46 height 8
click at [760, 159] on span "ROI Proposal" at bounding box center [762, 156] width 36 height 10
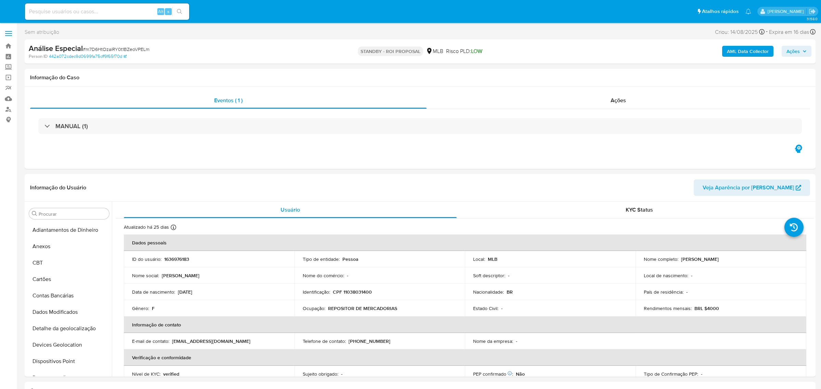
select select "10"
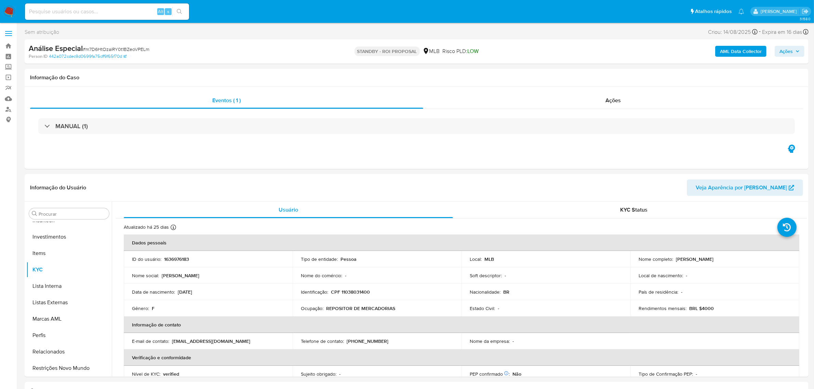
click at [68, 8] on input at bounding box center [107, 11] width 164 height 9
paste input "VoW9KTmWbwPXyQQZl2Q64Cby"
type input "VoW9KTmWbwPXyQQZl2Q64Cby"
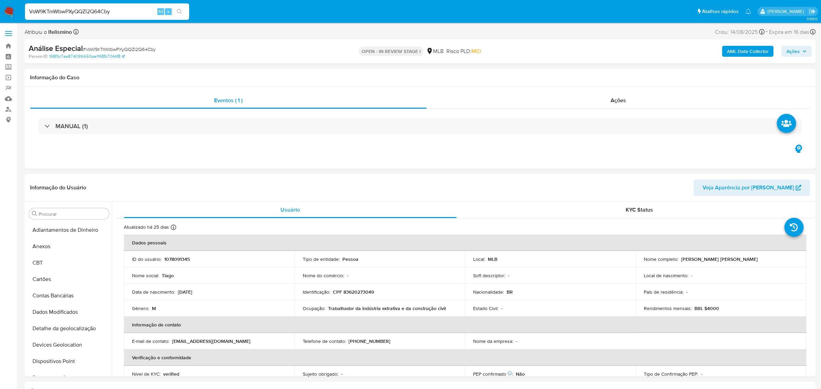
select select "10"
click at [69, 247] on button "Anexos" at bounding box center [66, 246] width 80 height 16
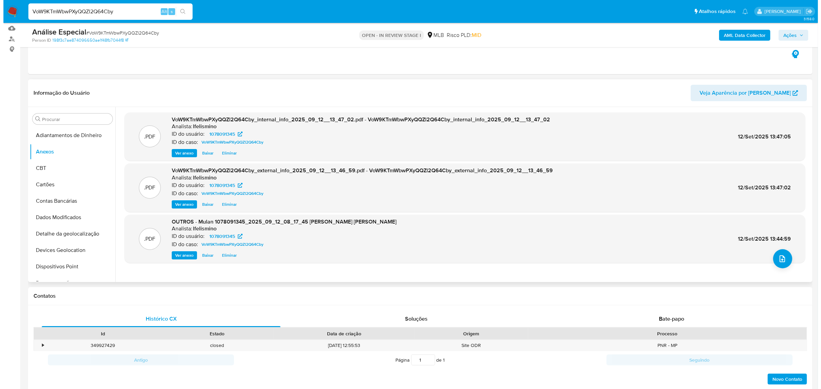
scroll to position [85, 0]
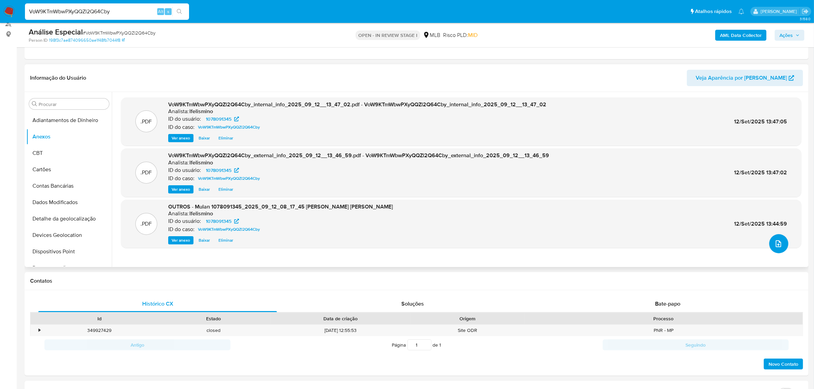
click at [780, 244] on icon "upload-file" at bounding box center [778, 244] width 8 height 8
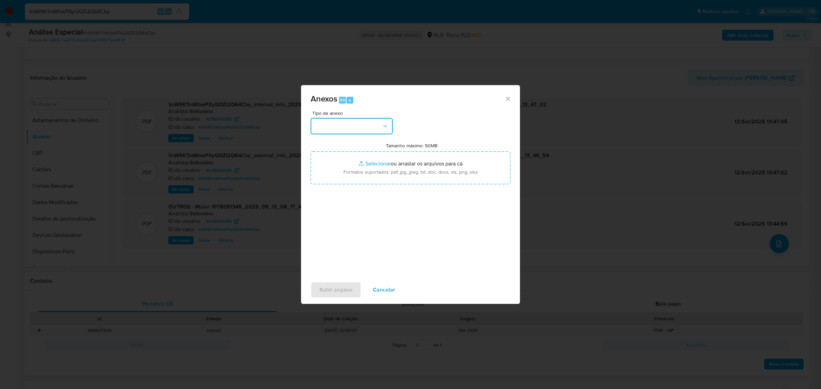
click at [375, 128] on button "button" at bounding box center [351, 126] width 82 height 16
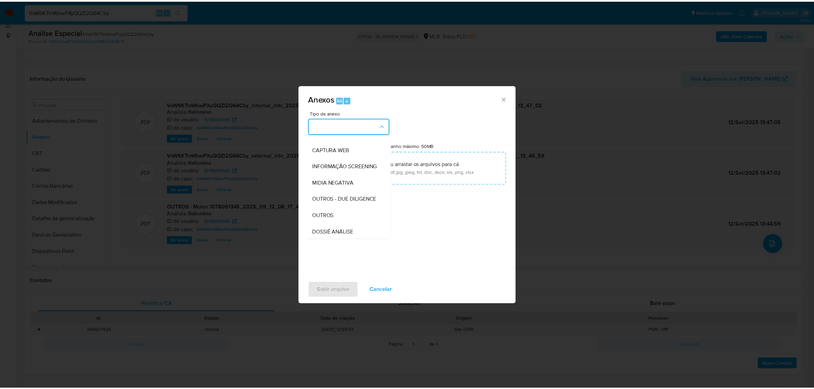
scroll to position [105, 0]
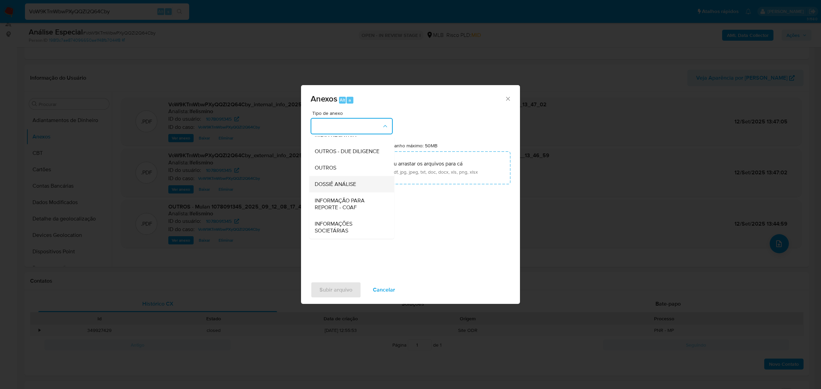
click at [353, 184] on span "DOSSIÊ ANÁLISE" at bounding box center [335, 184] width 41 height 7
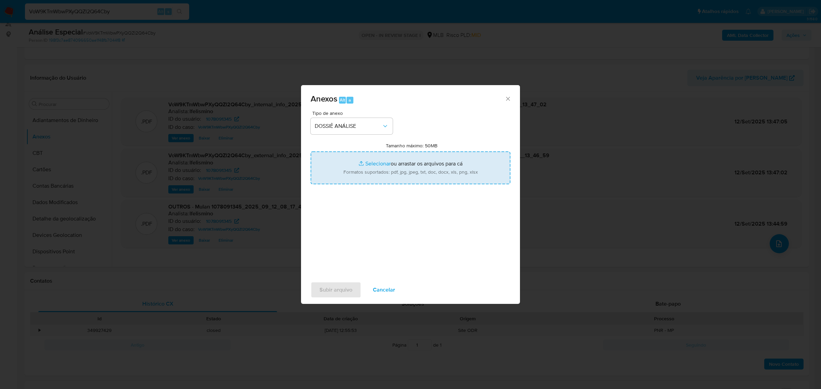
type input "C:\fakepath\SAR - CPF 83620273049 - TIAGO DA SILVA BARBOSA.pdf"
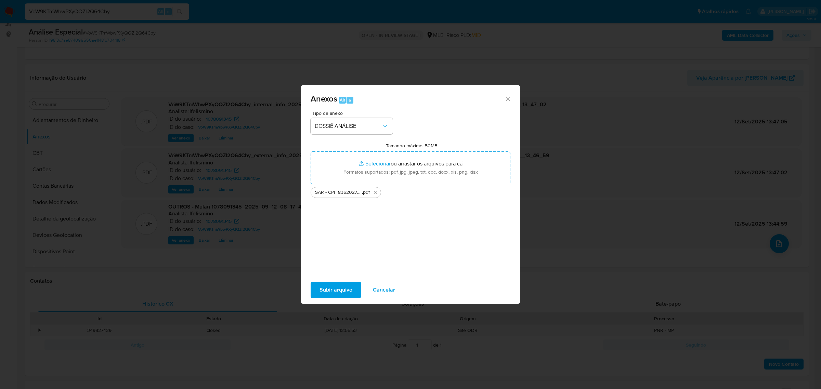
click at [313, 270] on div "Tipo de anexo DOSSIÊ ANÁLISE Tamanho máximo: 50MB Selecionar arquivos Seleciona…" at bounding box center [410, 191] width 200 height 161
click at [322, 288] on span "Subir arquivo" at bounding box center [335, 289] width 33 height 15
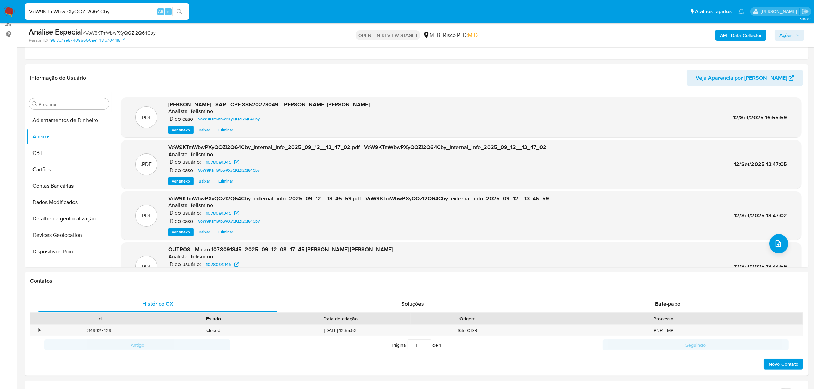
click at [781, 28] on div "AML Data Collector Ações" at bounding box center [676, 35] width 257 height 16
click at [788, 38] on span "Ações" at bounding box center [786, 35] width 13 height 11
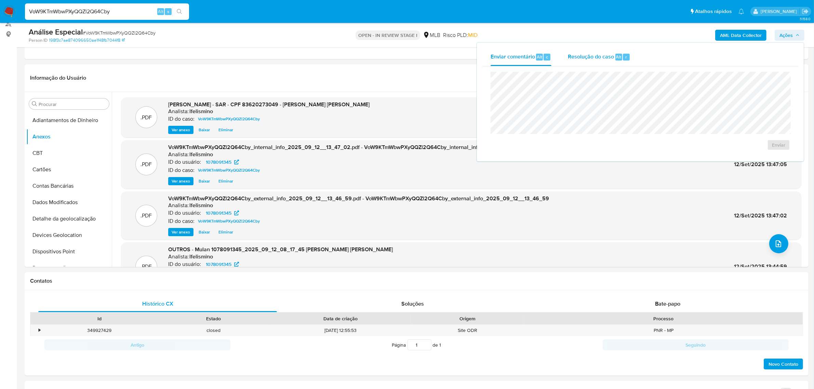
click at [620, 60] on div "Alt r" at bounding box center [622, 57] width 14 height 7
click at [761, 158] on span "ROI Proposal" at bounding box center [762, 156] width 36 height 10
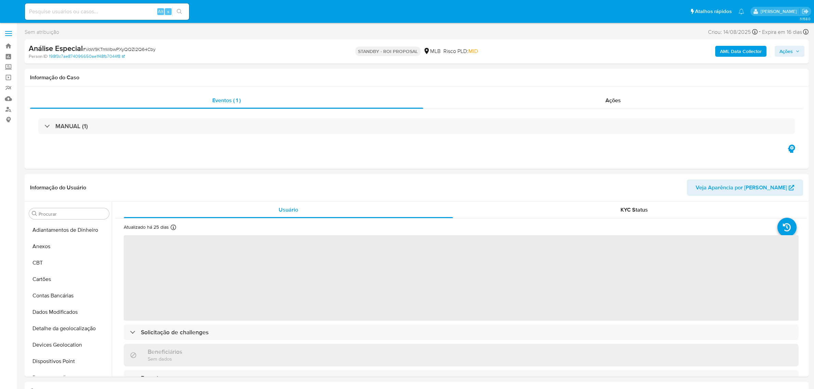
select select "10"
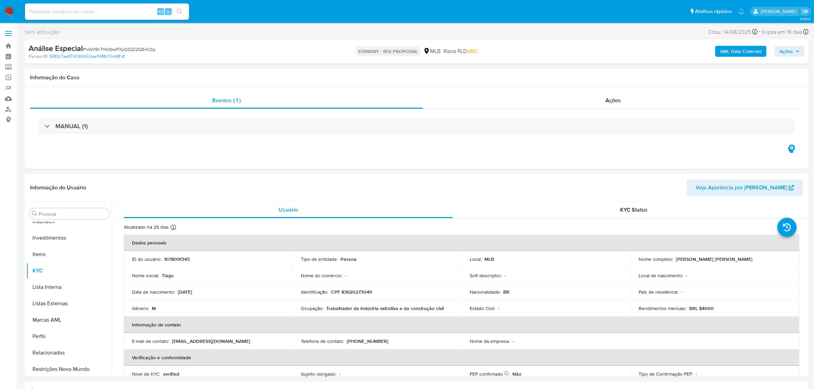
scroll to position [321, 0]
click at [12, 6] on img at bounding box center [9, 12] width 12 height 12
